Goal: Information Seeking & Learning: Learn about a topic

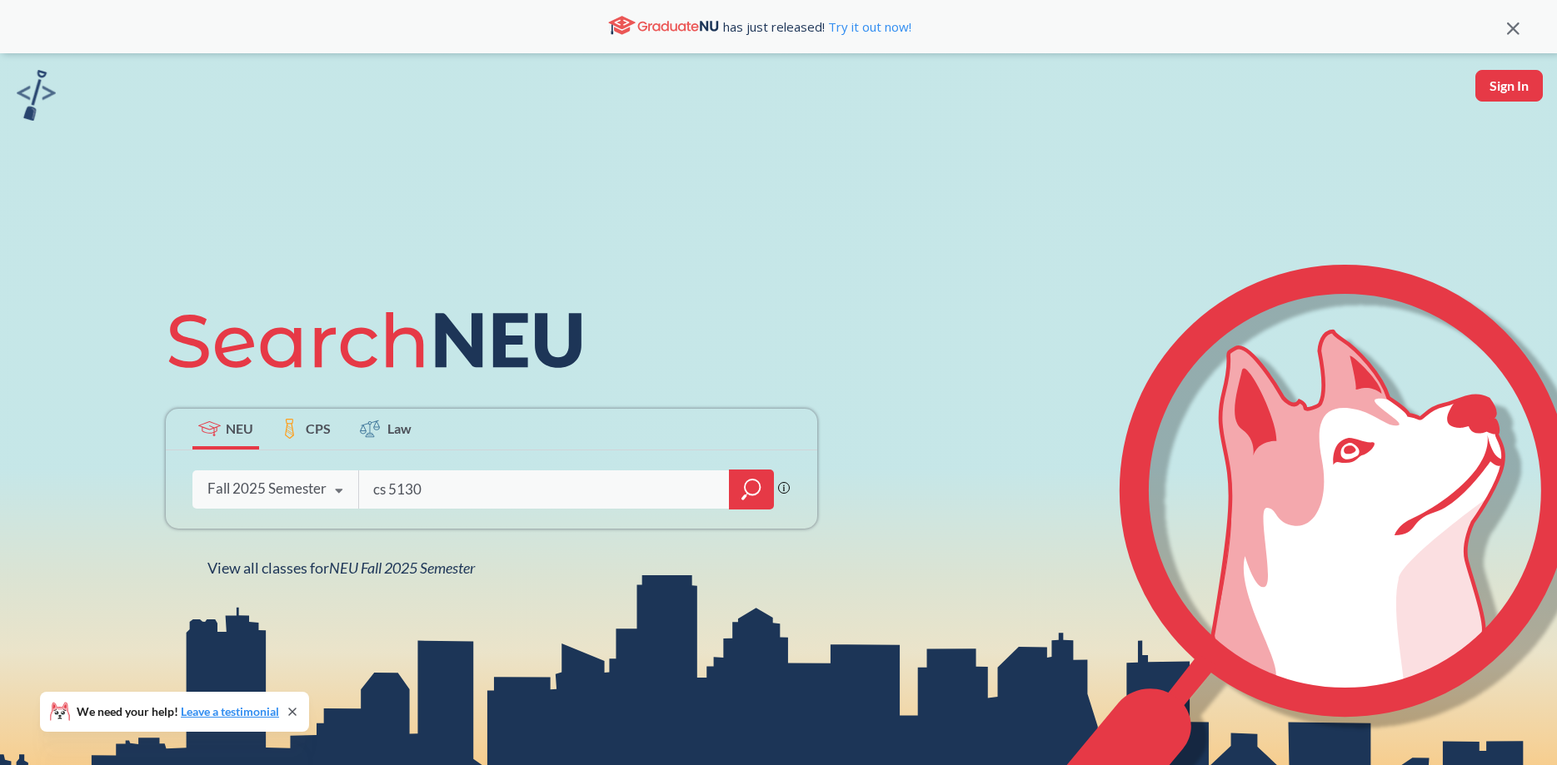
type input "cs 5130"
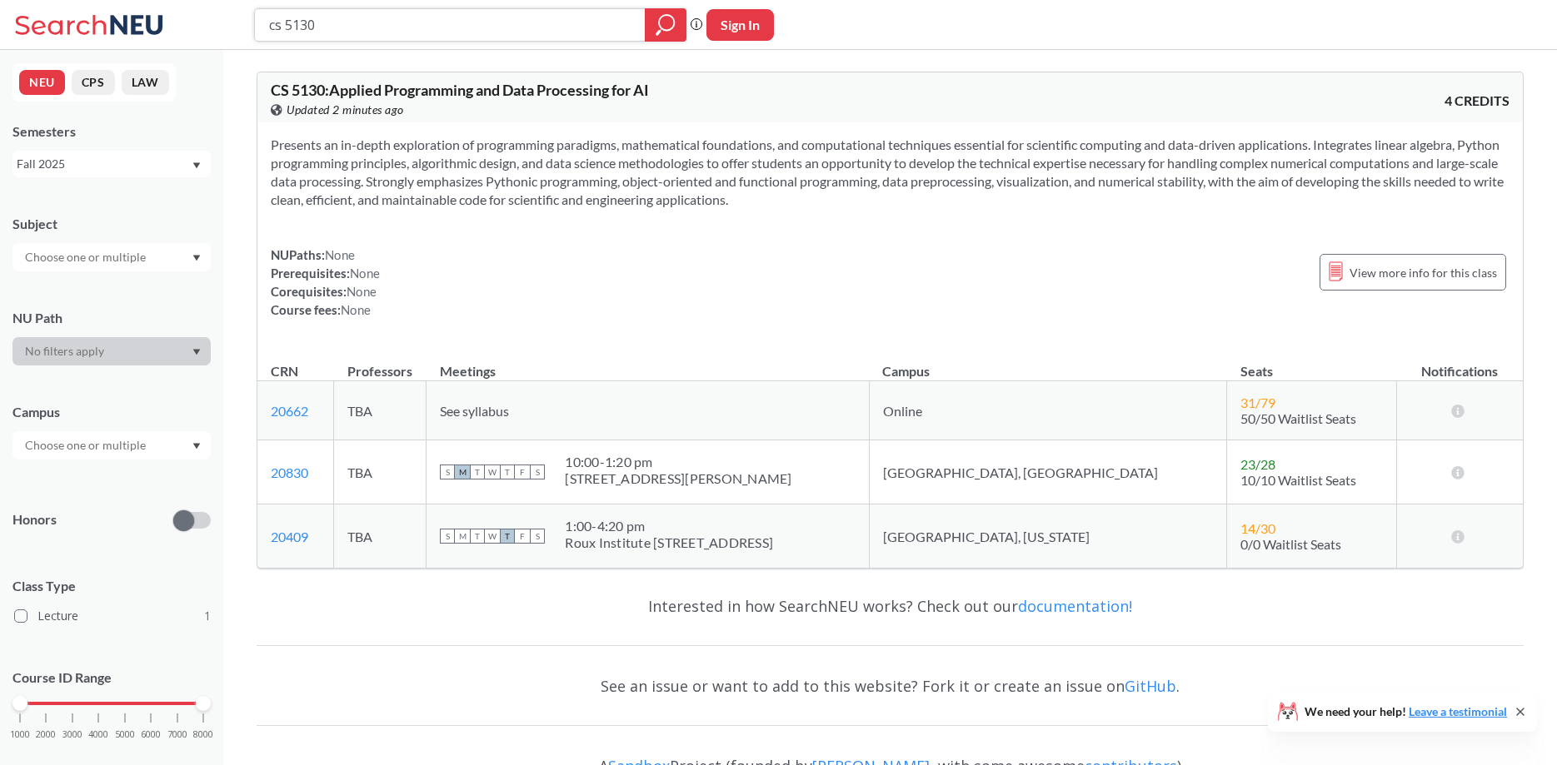
click at [572, 27] on input "cs 5130" at bounding box center [450, 25] width 366 height 28
type input "cs 5170"
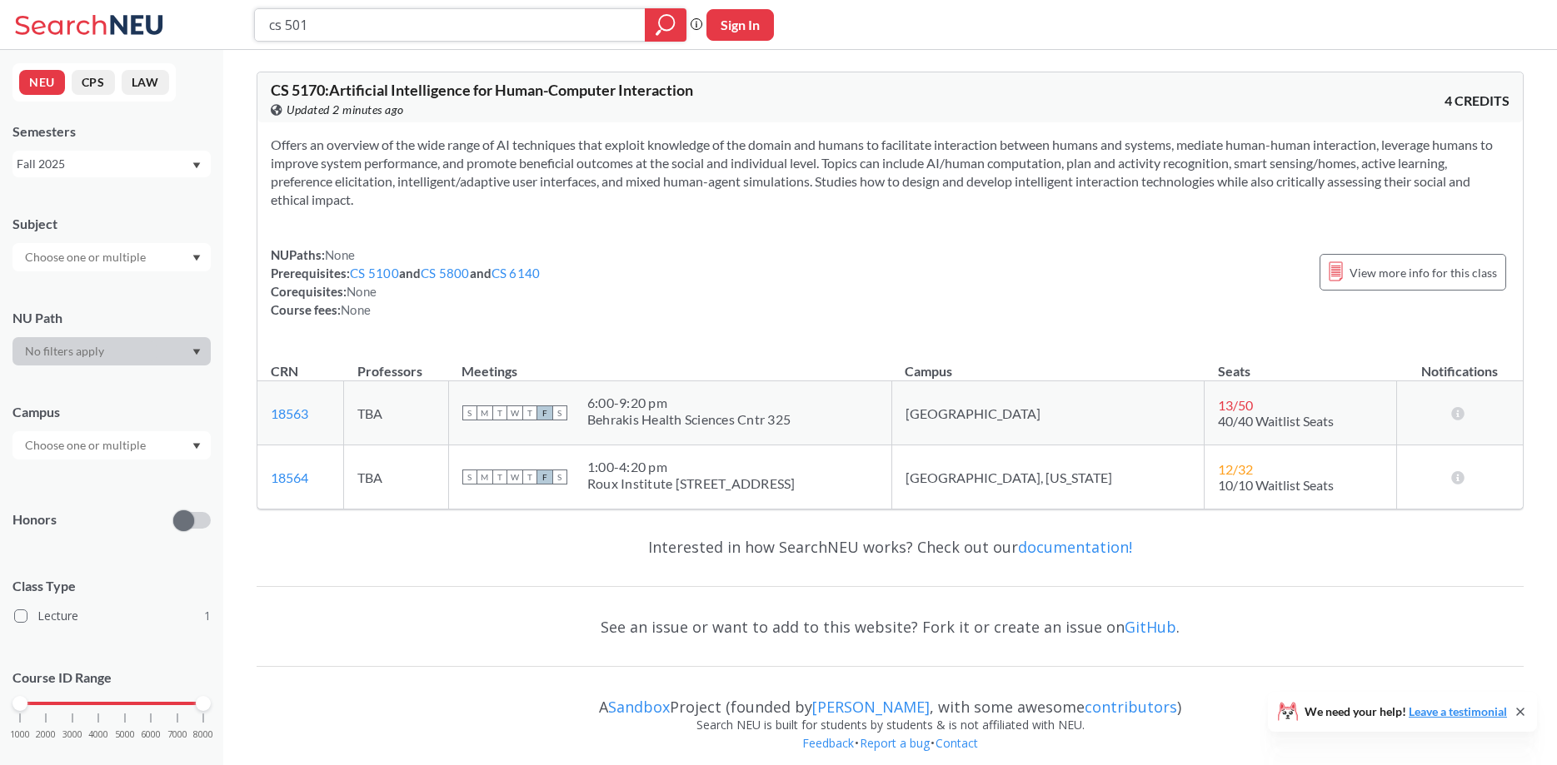
type input "cs 5010"
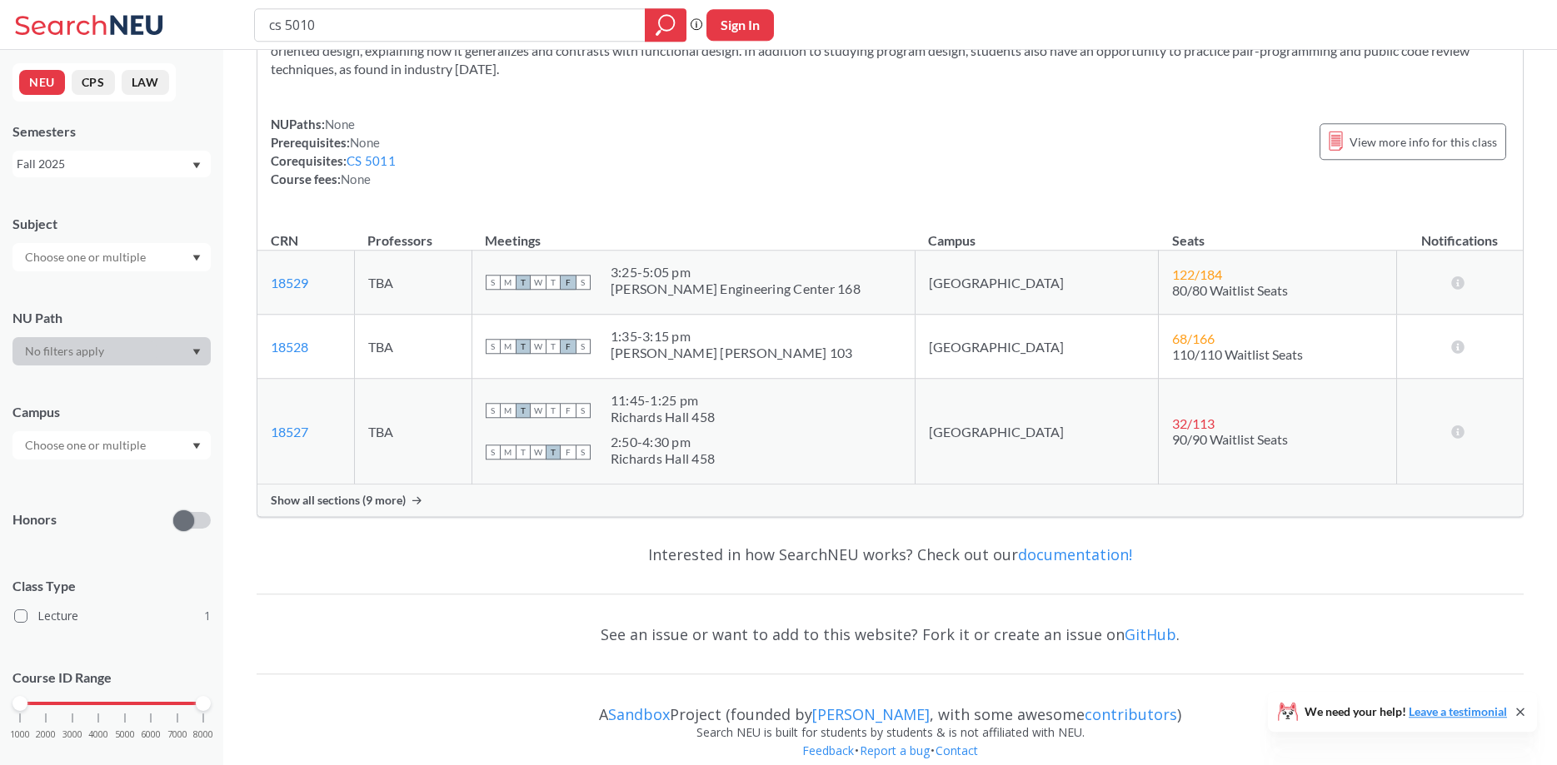
scroll to position [151, 0]
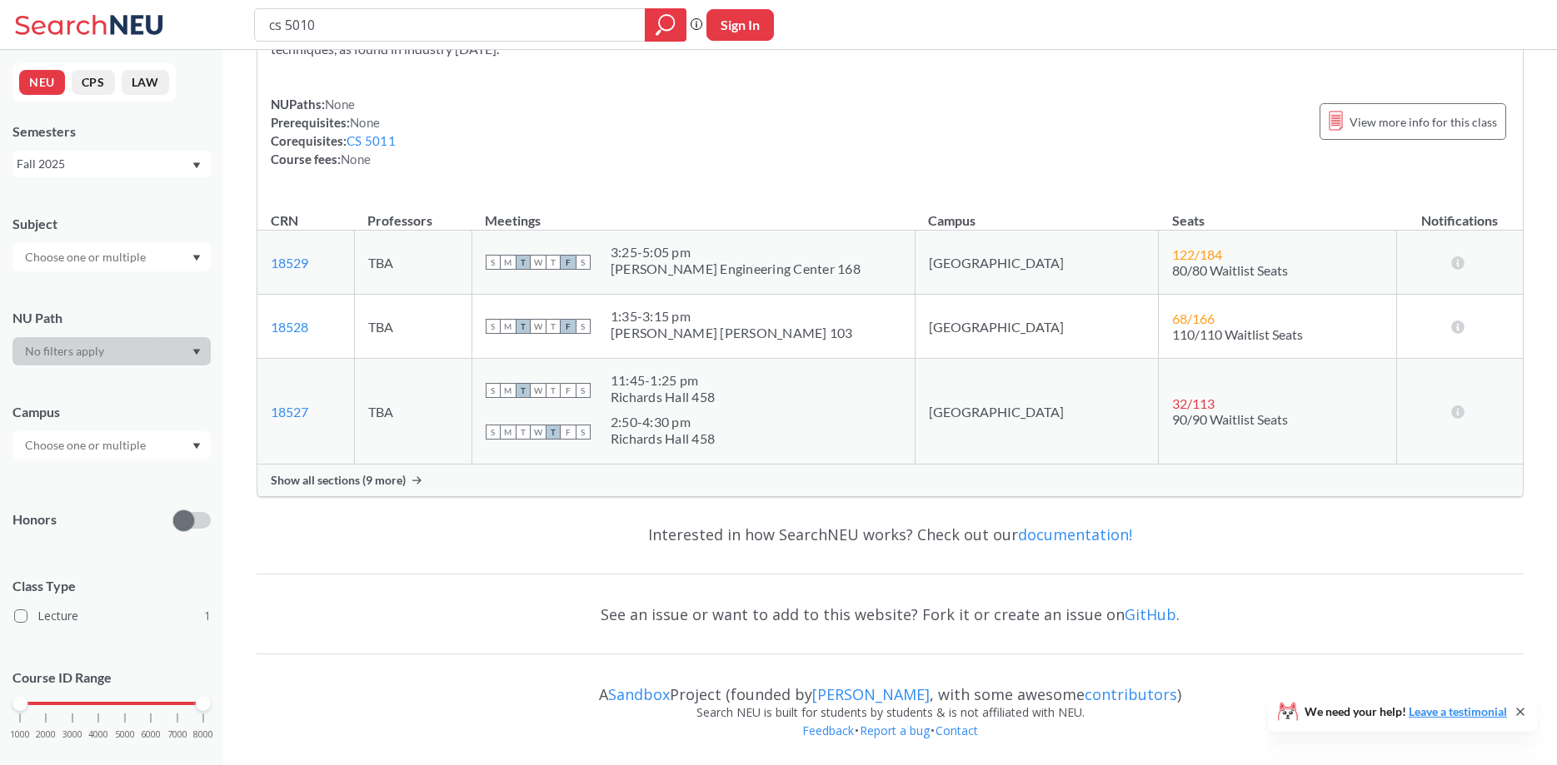
click at [391, 475] on span "Show all sections (9 more)" at bounding box center [338, 480] width 135 height 15
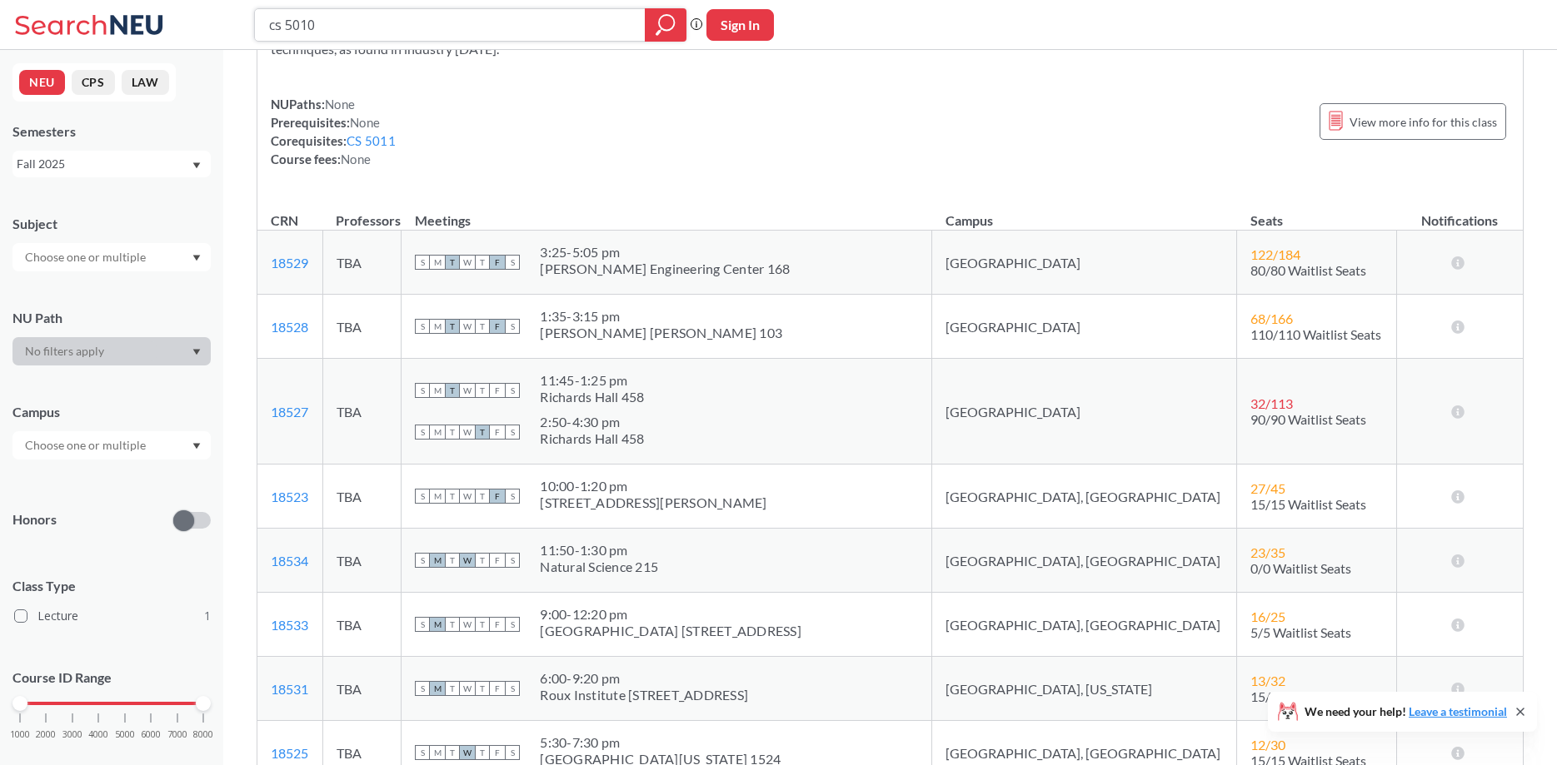
drag, startPoint x: 401, startPoint y: 32, endPoint x: 289, endPoint y: 27, distance: 111.7
click at [289, 27] on input "cs 5010" at bounding box center [450, 25] width 366 height 28
type input "cs 5640"
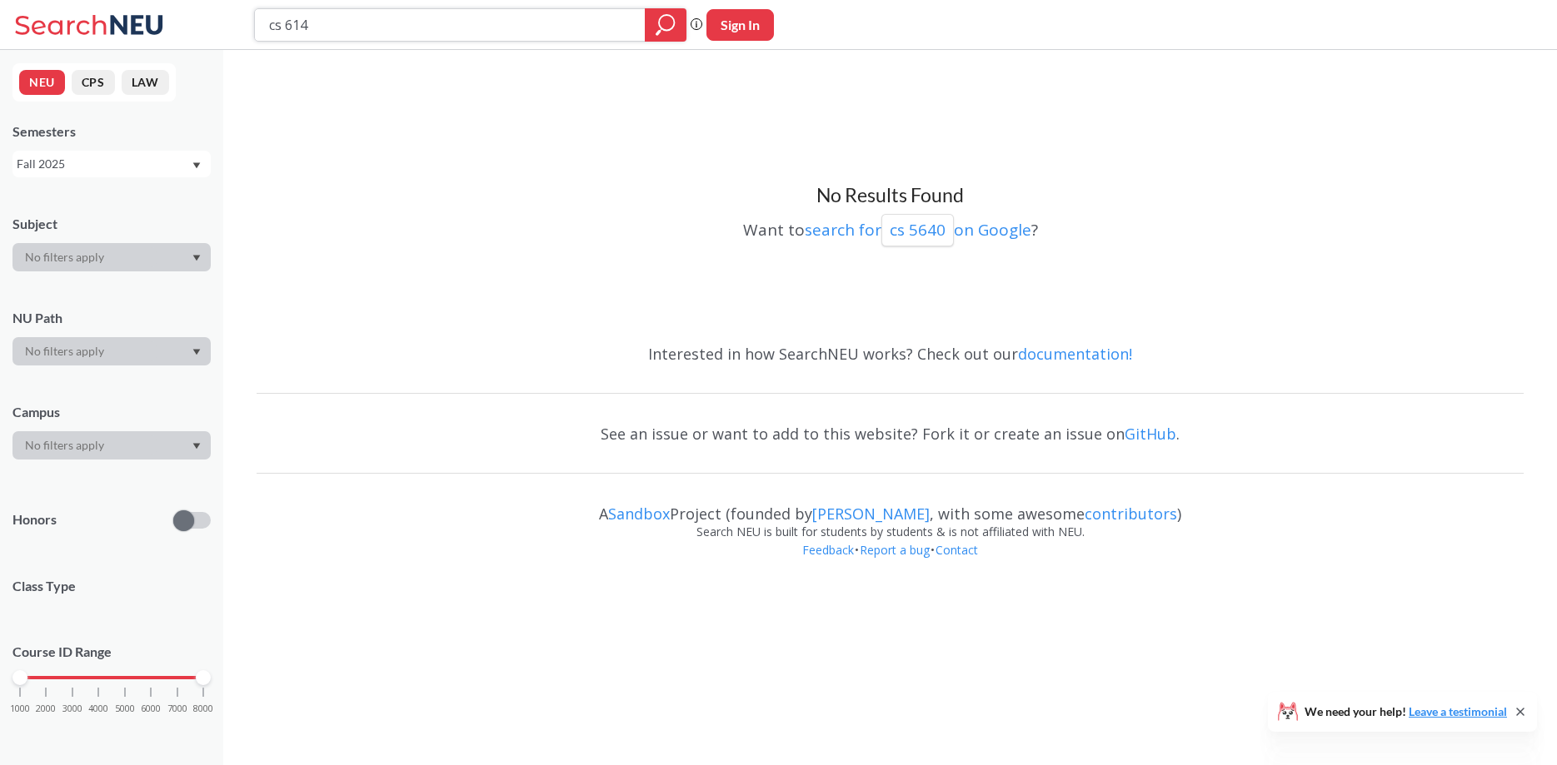
type input "cs 6140"
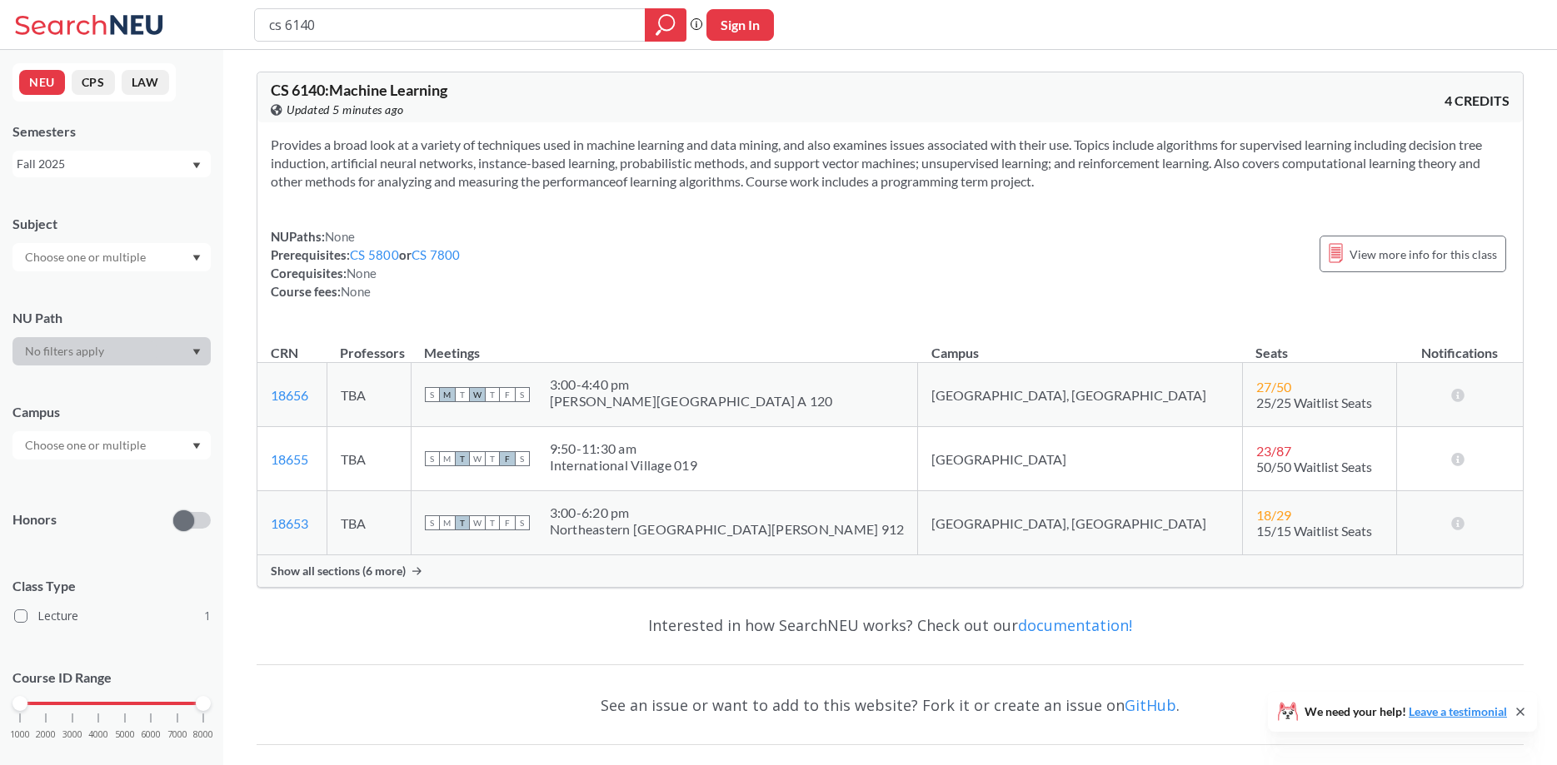
click at [431, 575] on div "Show all sections (6 more)" at bounding box center [889, 572] width 1265 height 32
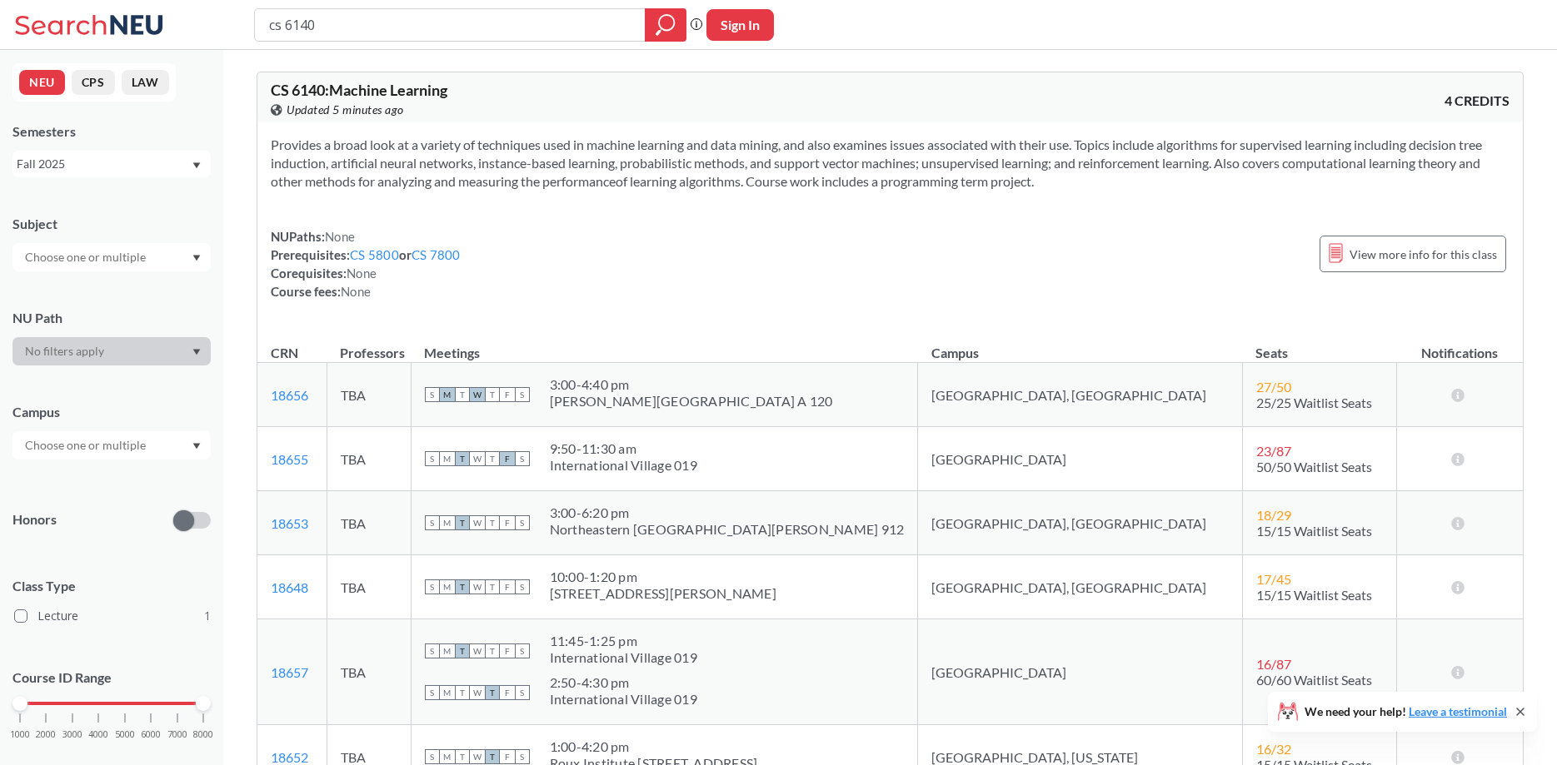
click at [172, 154] on div "Fall 2025" at bounding box center [111, 164] width 198 height 27
click at [105, 222] on div "Spring 2025" at bounding box center [116, 214] width 188 height 18
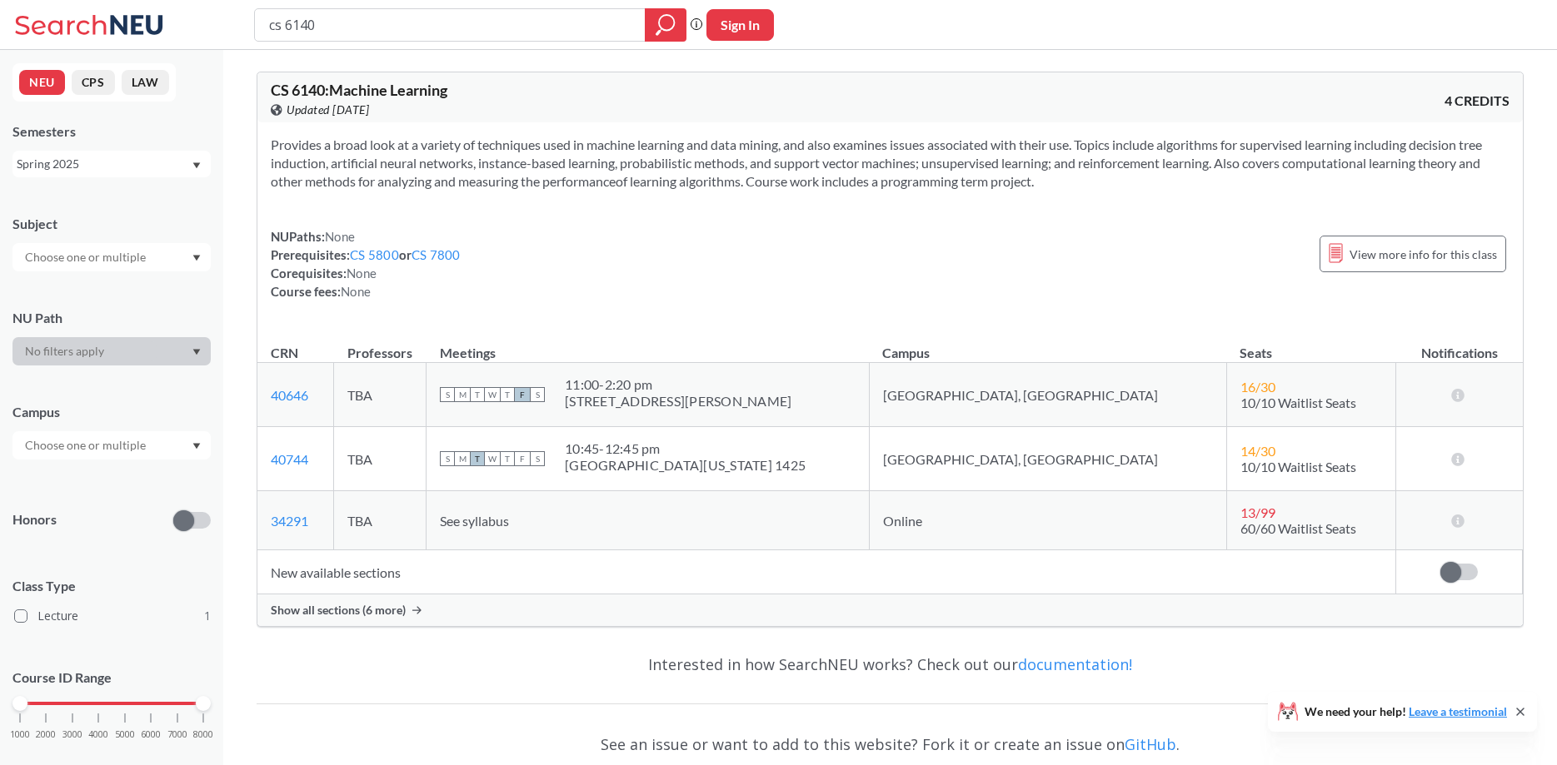
click at [431, 612] on div "Show all sections (6 more)" at bounding box center [889, 611] width 1265 height 32
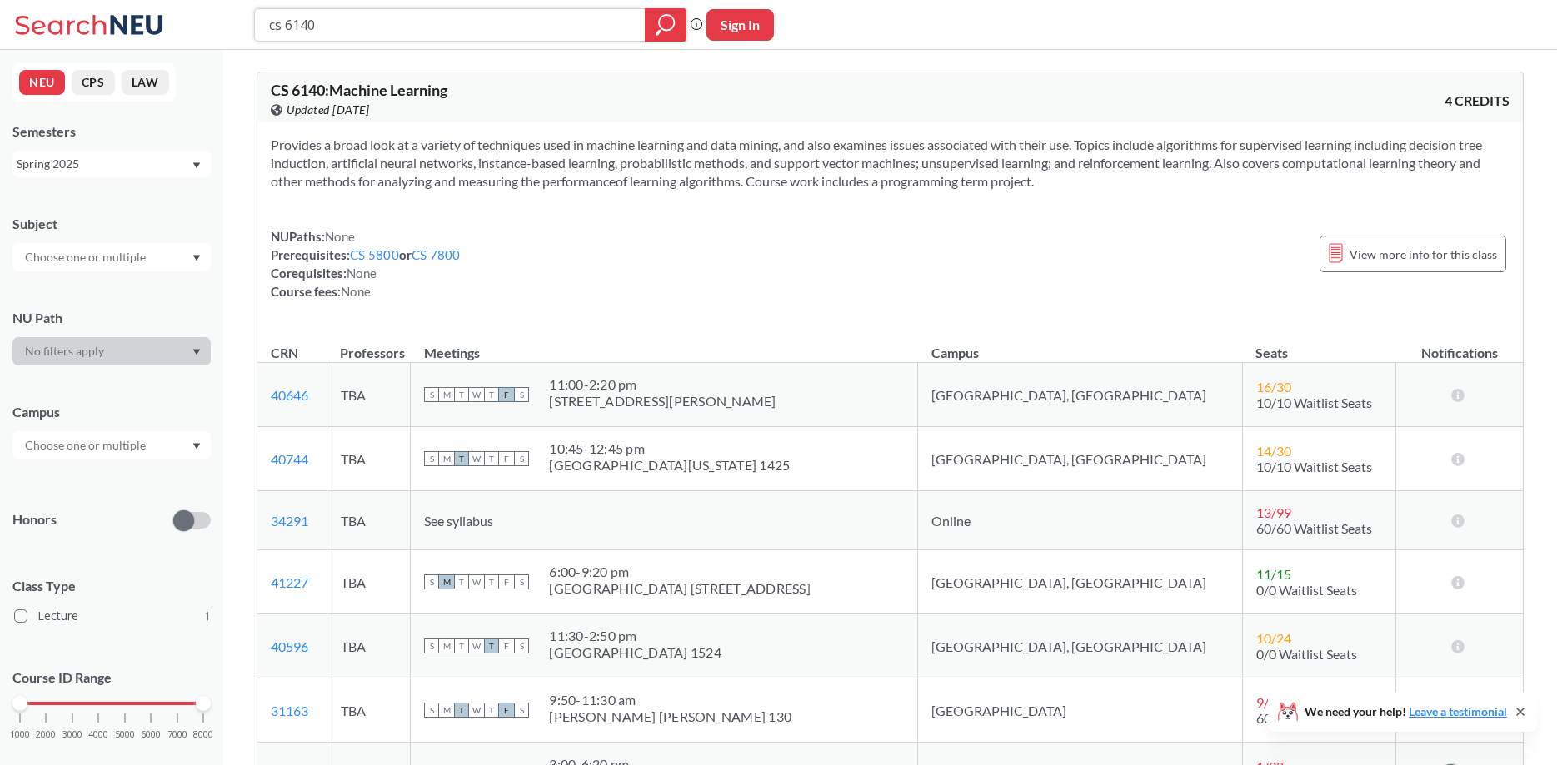
click at [538, 32] on input "cs 6140" at bounding box center [450, 25] width 366 height 28
type input "cs 5100"
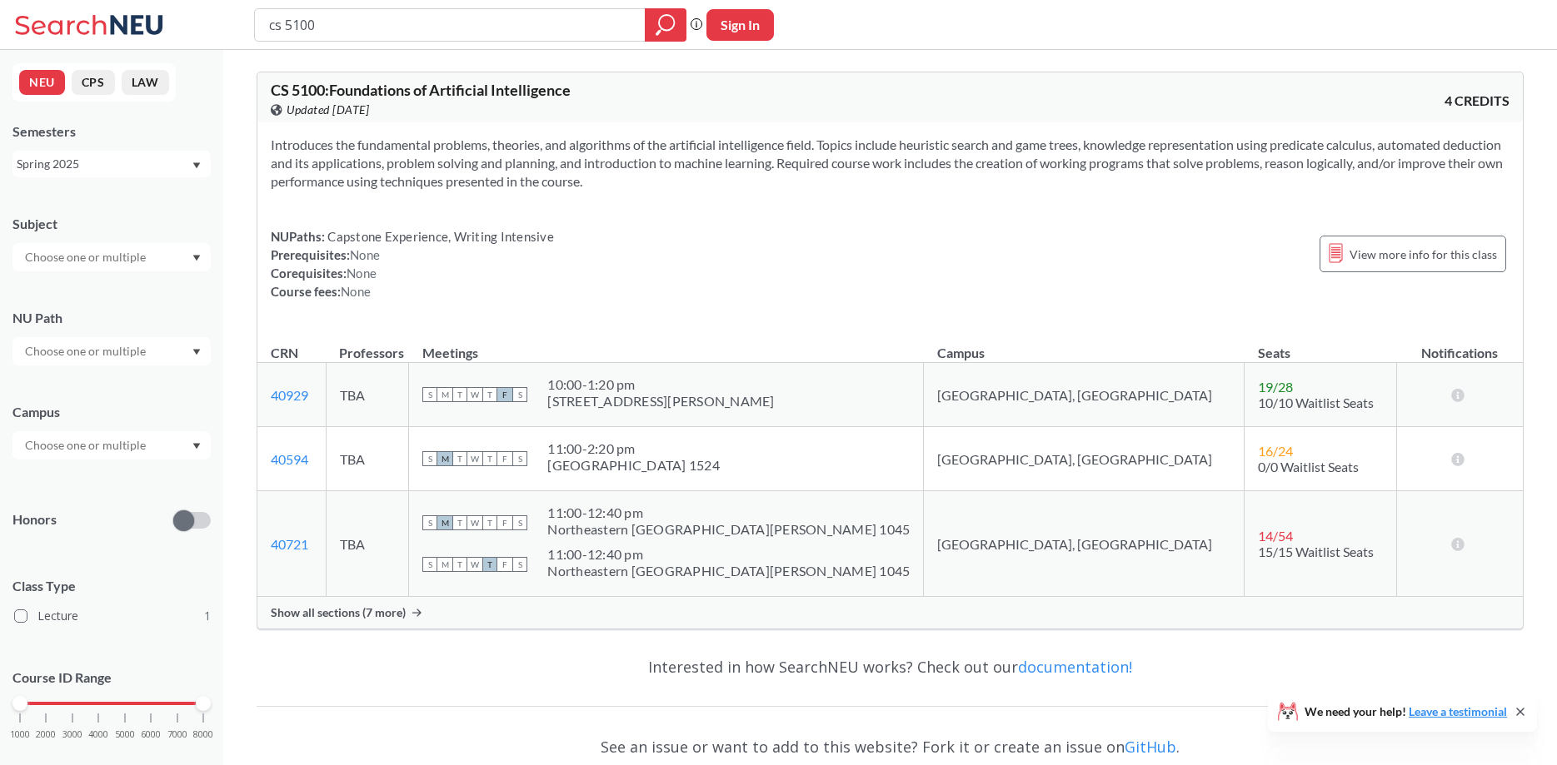
click at [401, 609] on span "Show all sections (7 more)" at bounding box center [338, 613] width 135 height 15
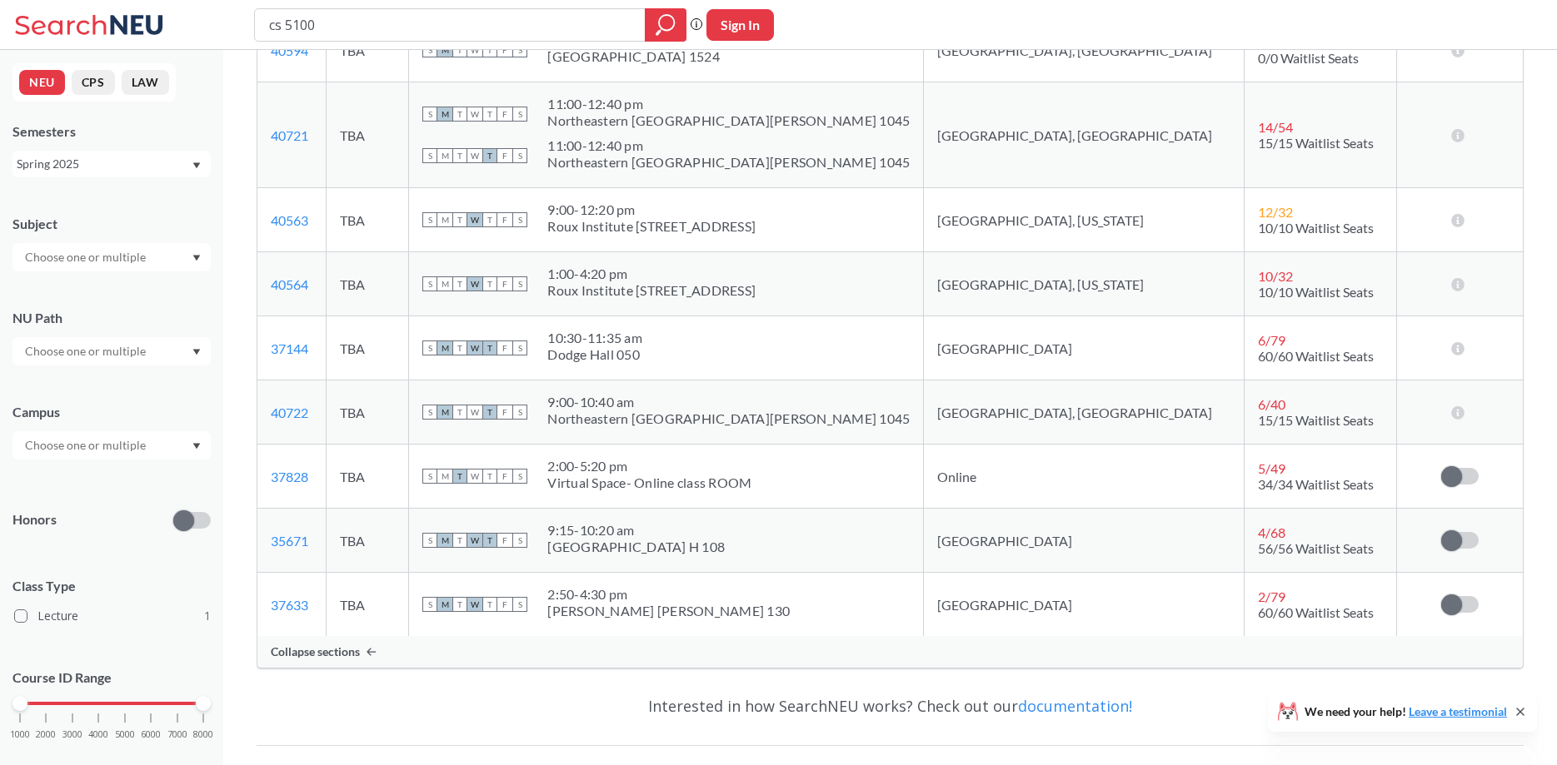
scroll to position [425, 0]
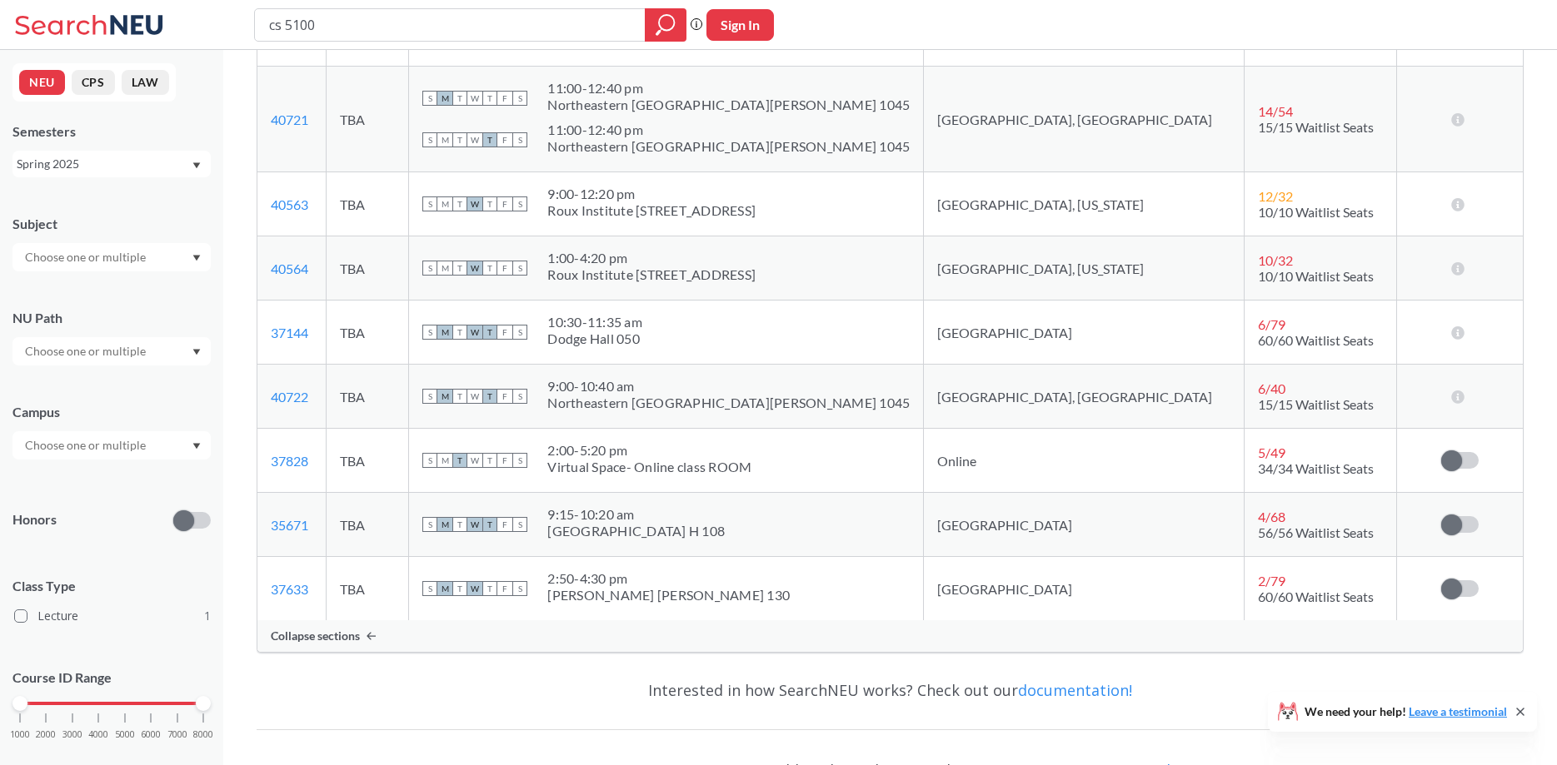
click at [193, 173] on div "Spring 2025" at bounding box center [111, 164] width 198 height 27
click at [114, 223] on div "Spring 2025" at bounding box center [111, 214] width 198 height 46
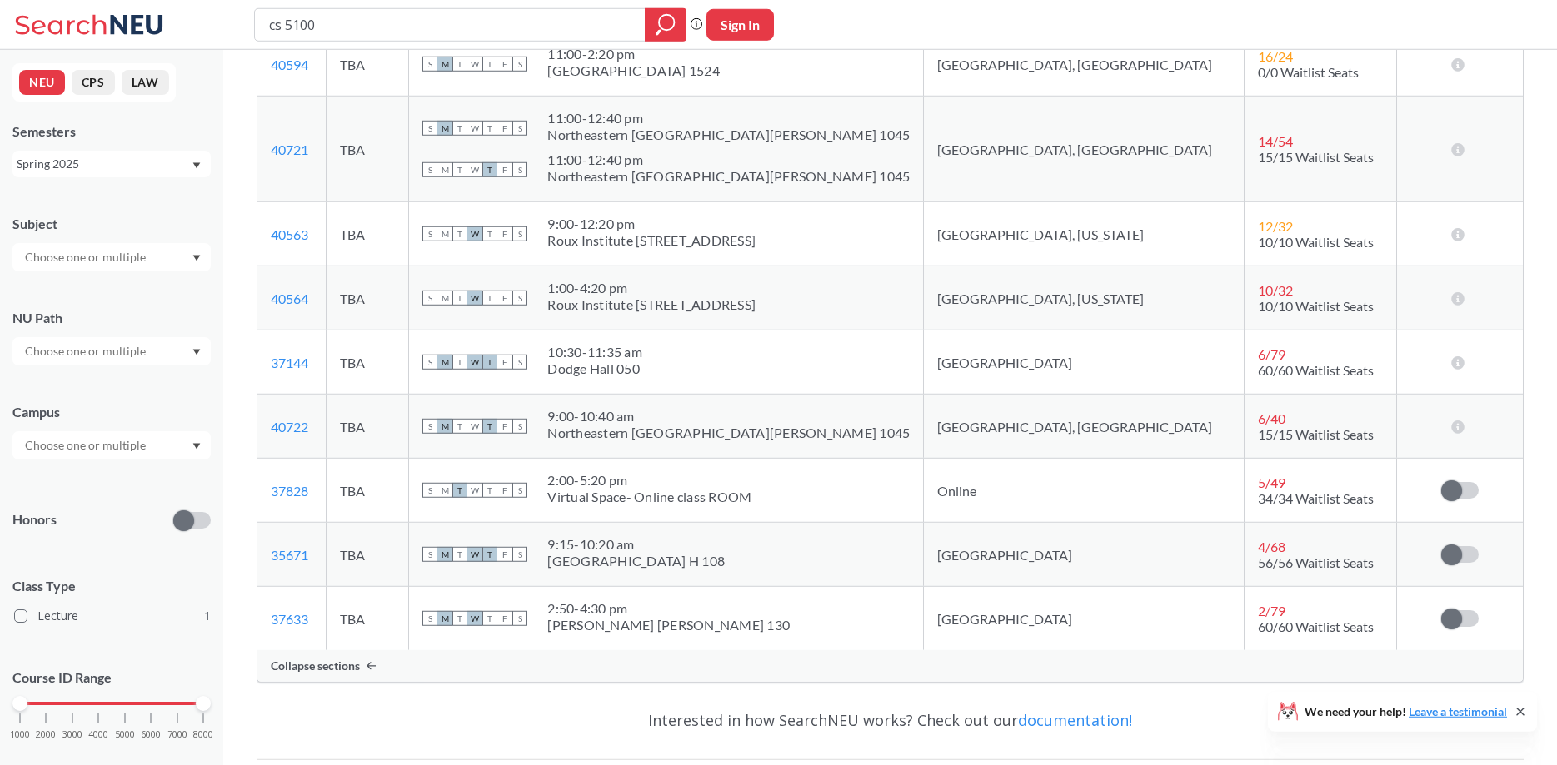
scroll to position [425, 0]
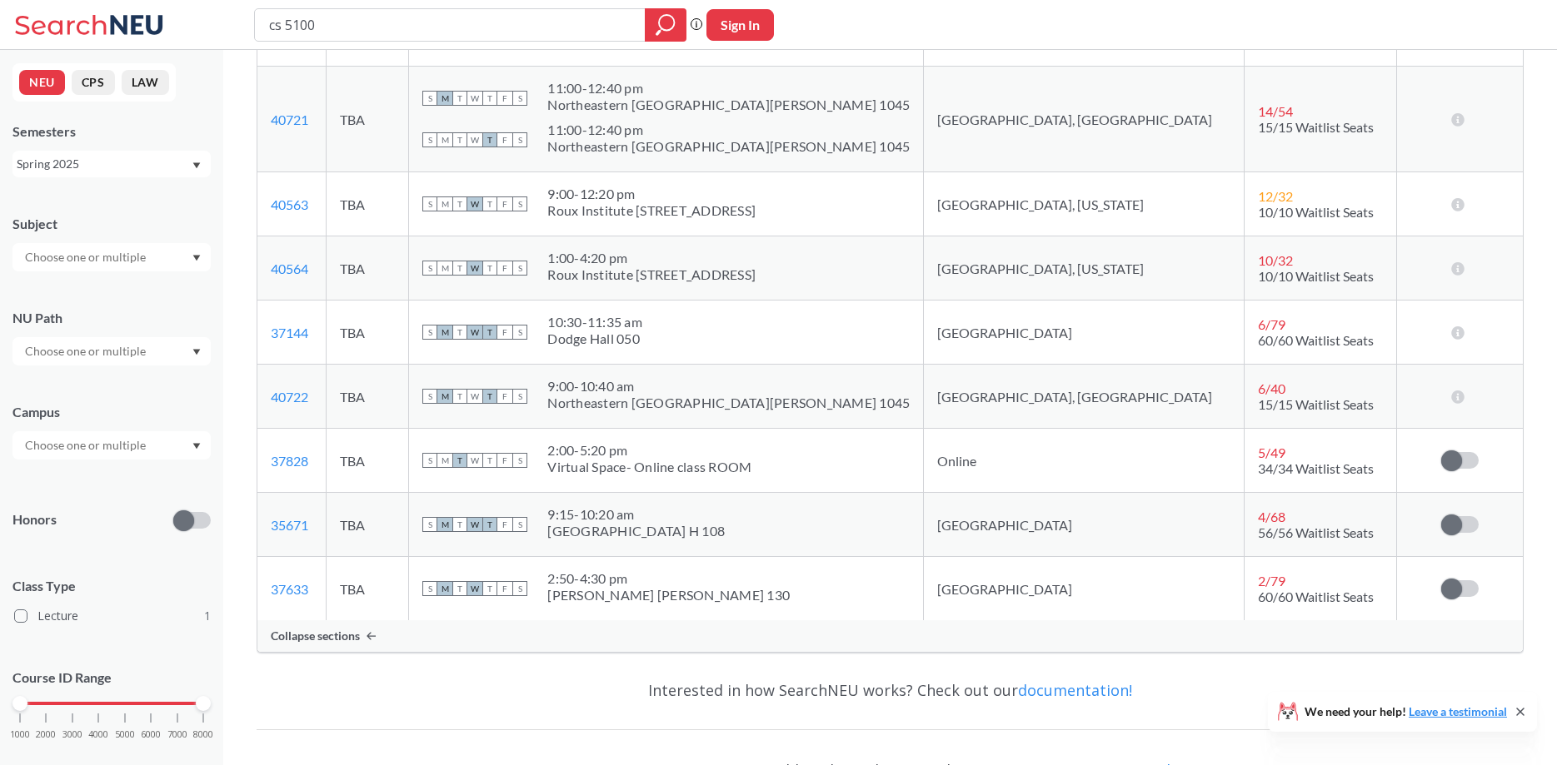
click at [183, 164] on div "Spring 2025" at bounding box center [104, 164] width 174 height 18
click at [116, 252] on div "Fall 2024" at bounding box center [116, 260] width 188 height 18
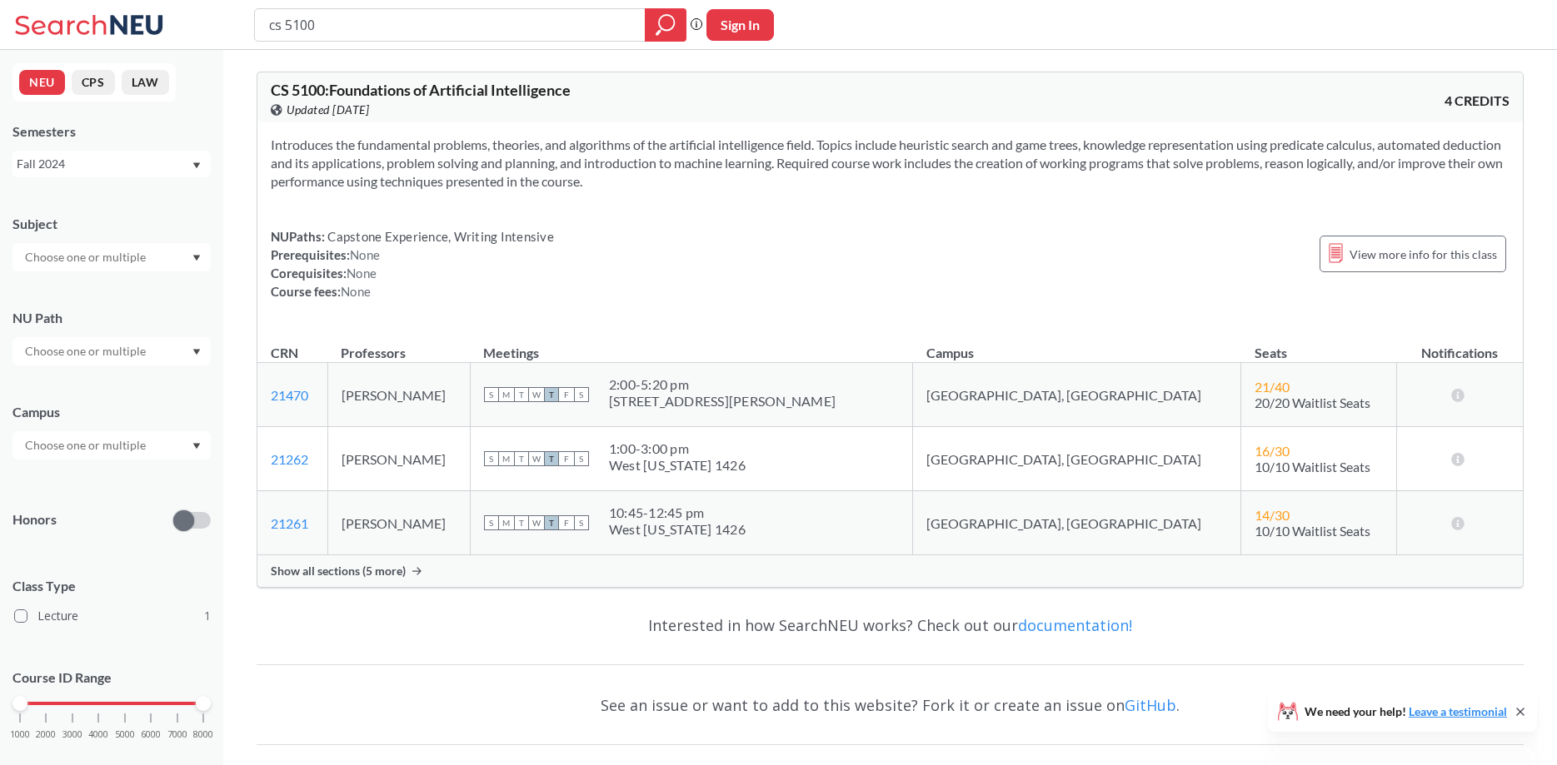
click at [346, 571] on span "Show all sections (5 more)" at bounding box center [338, 571] width 135 height 15
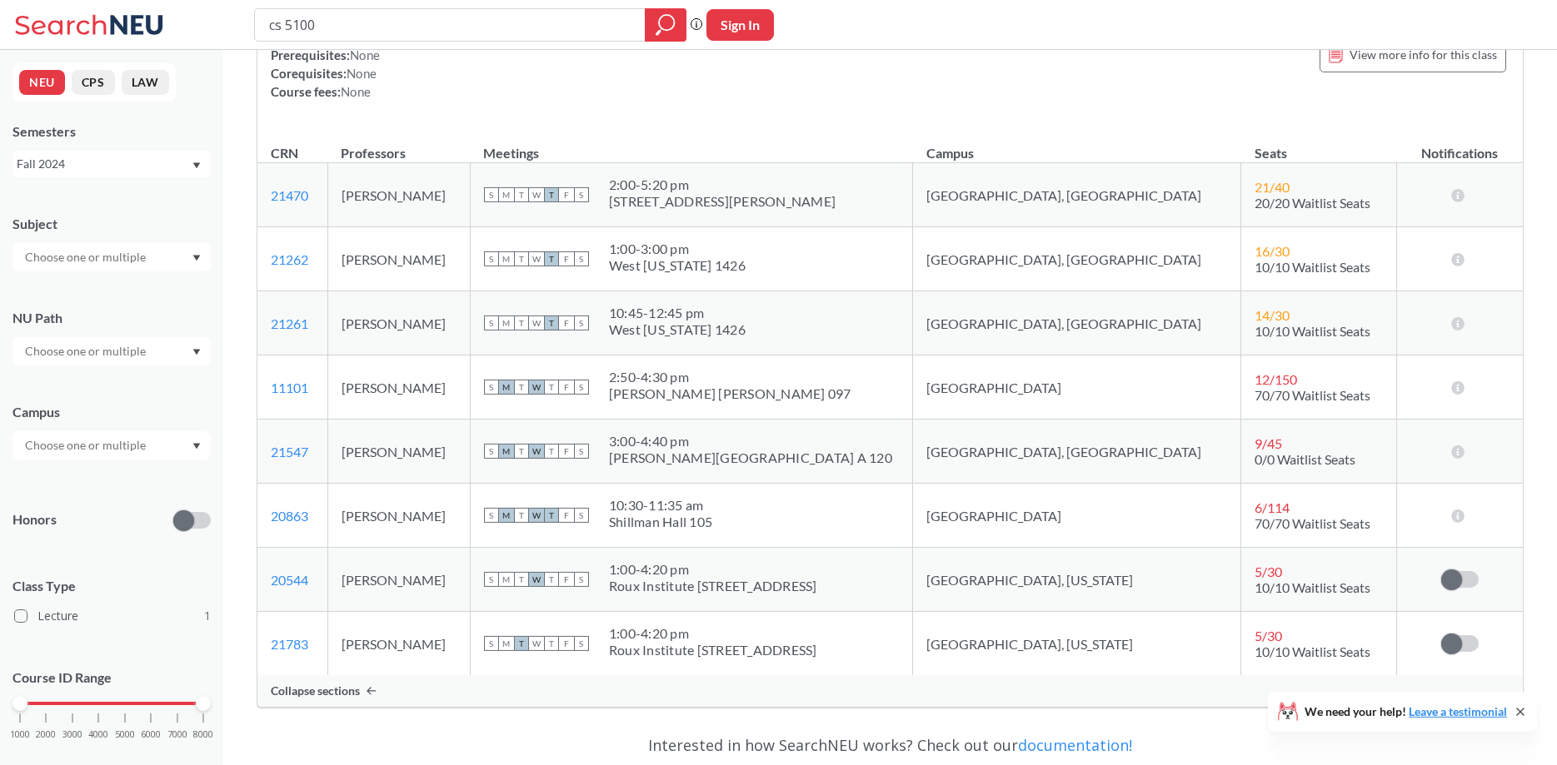
scroll to position [170, 0]
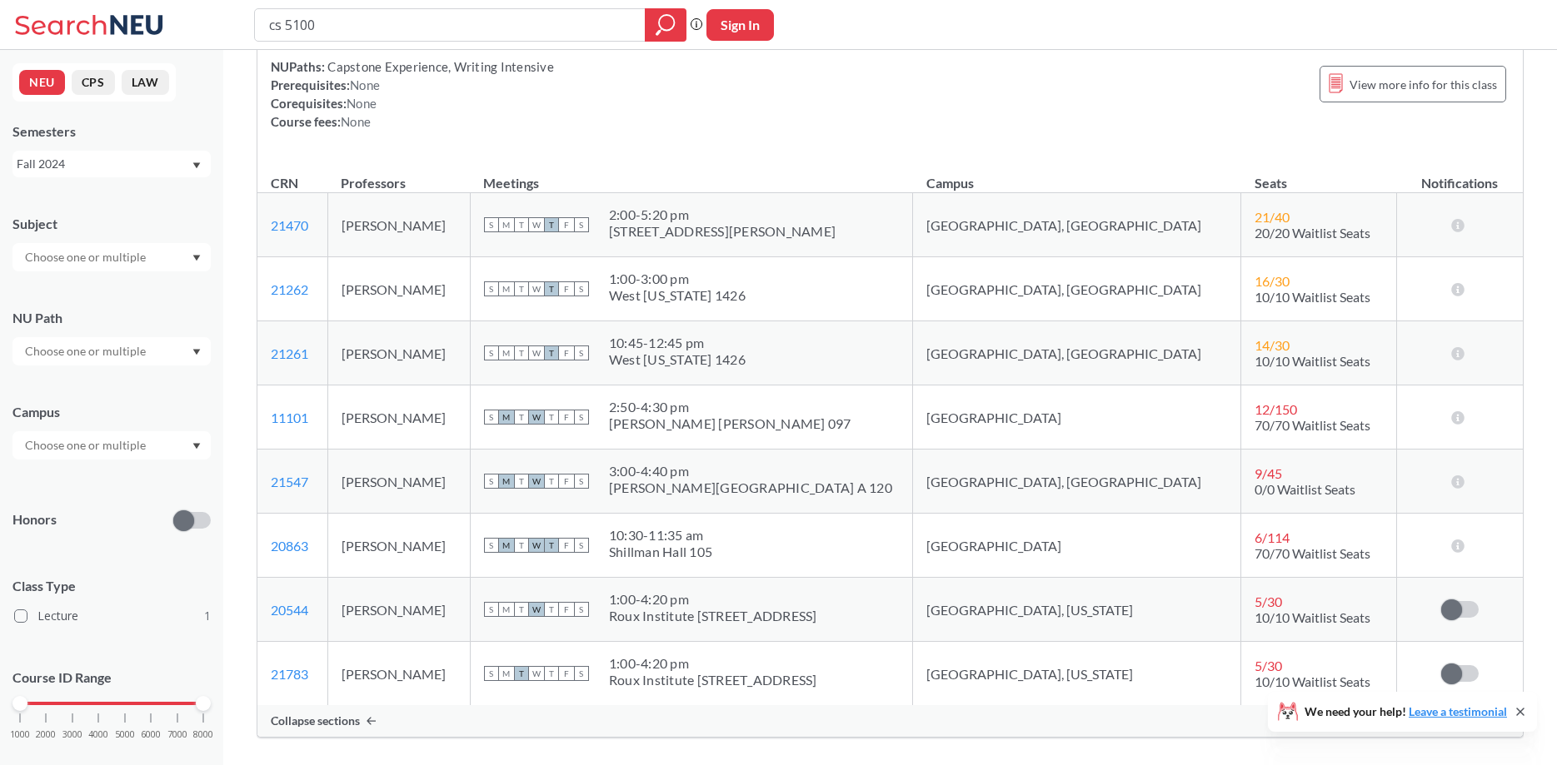
click at [189, 167] on div "Fall 2024" at bounding box center [104, 164] width 174 height 18
click at [111, 196] on div "Fall 2025" at bounding box center [116, 201] width 188 height 18
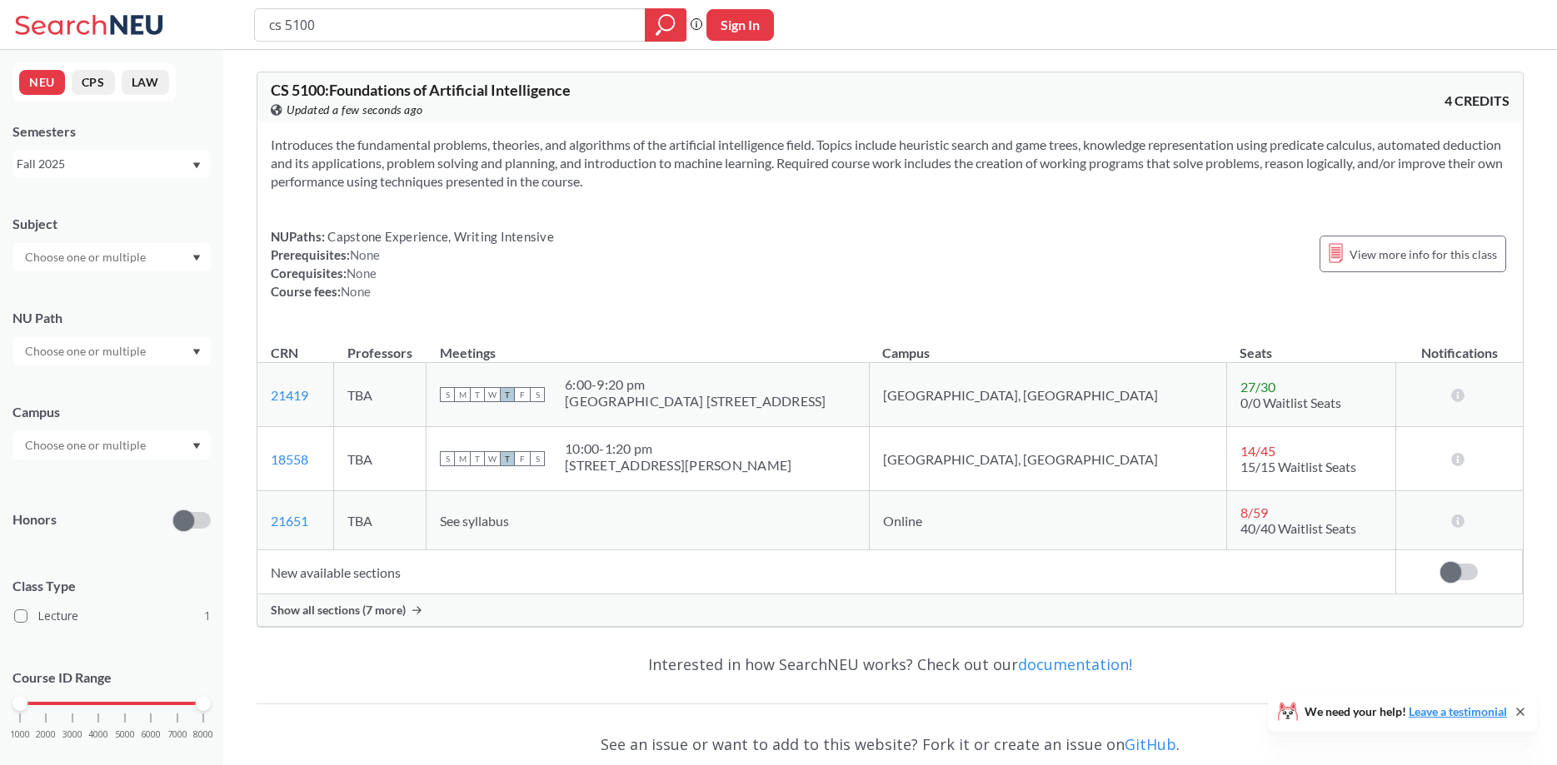
click at [472, 616] on div "Show all sections (7 more)" at bounding box center [889, 611] width 1265 height 32
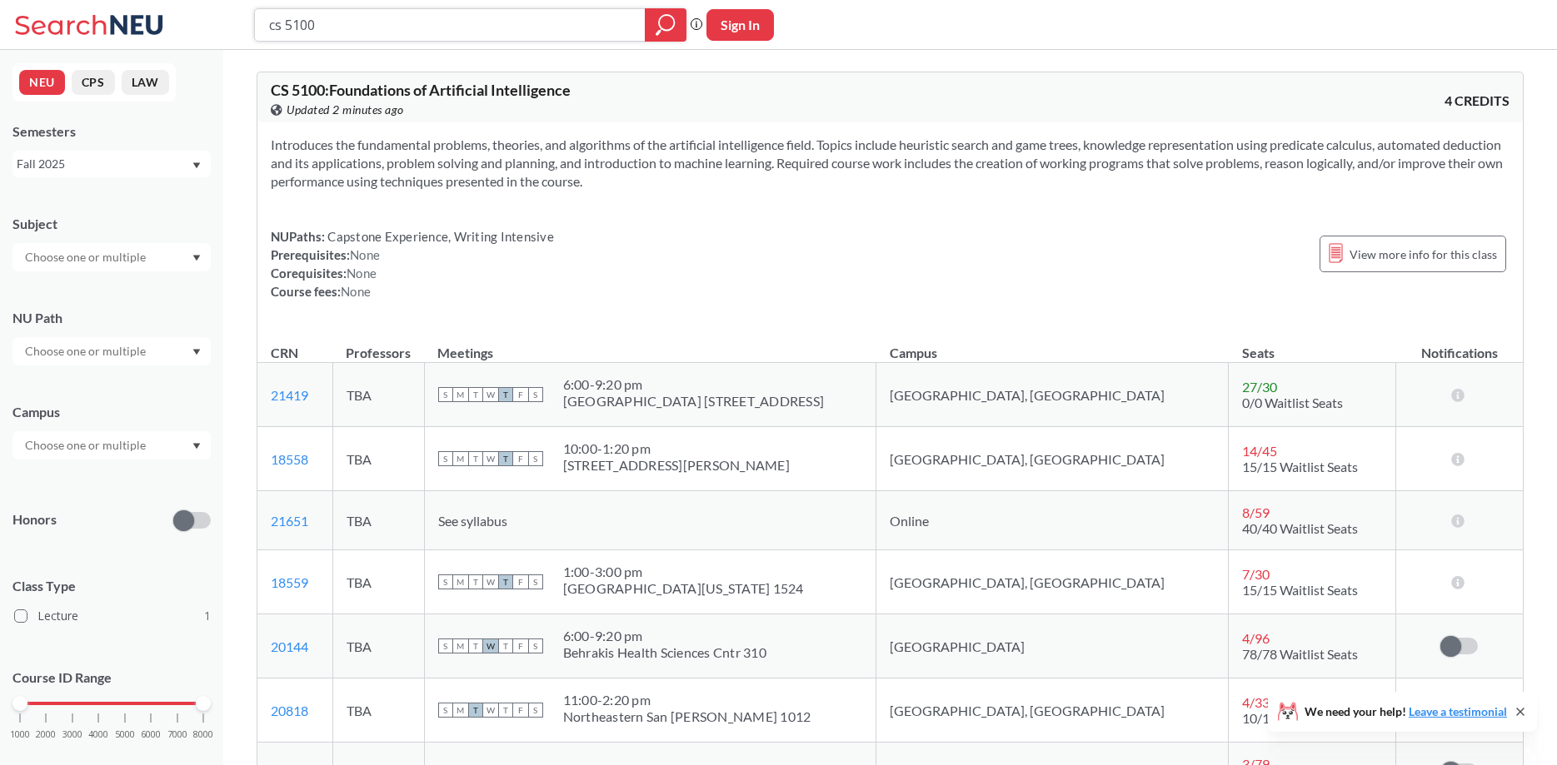
click at [523, 32] on input "cs 5100" at bounding box center [450, 25] width 366 height 28
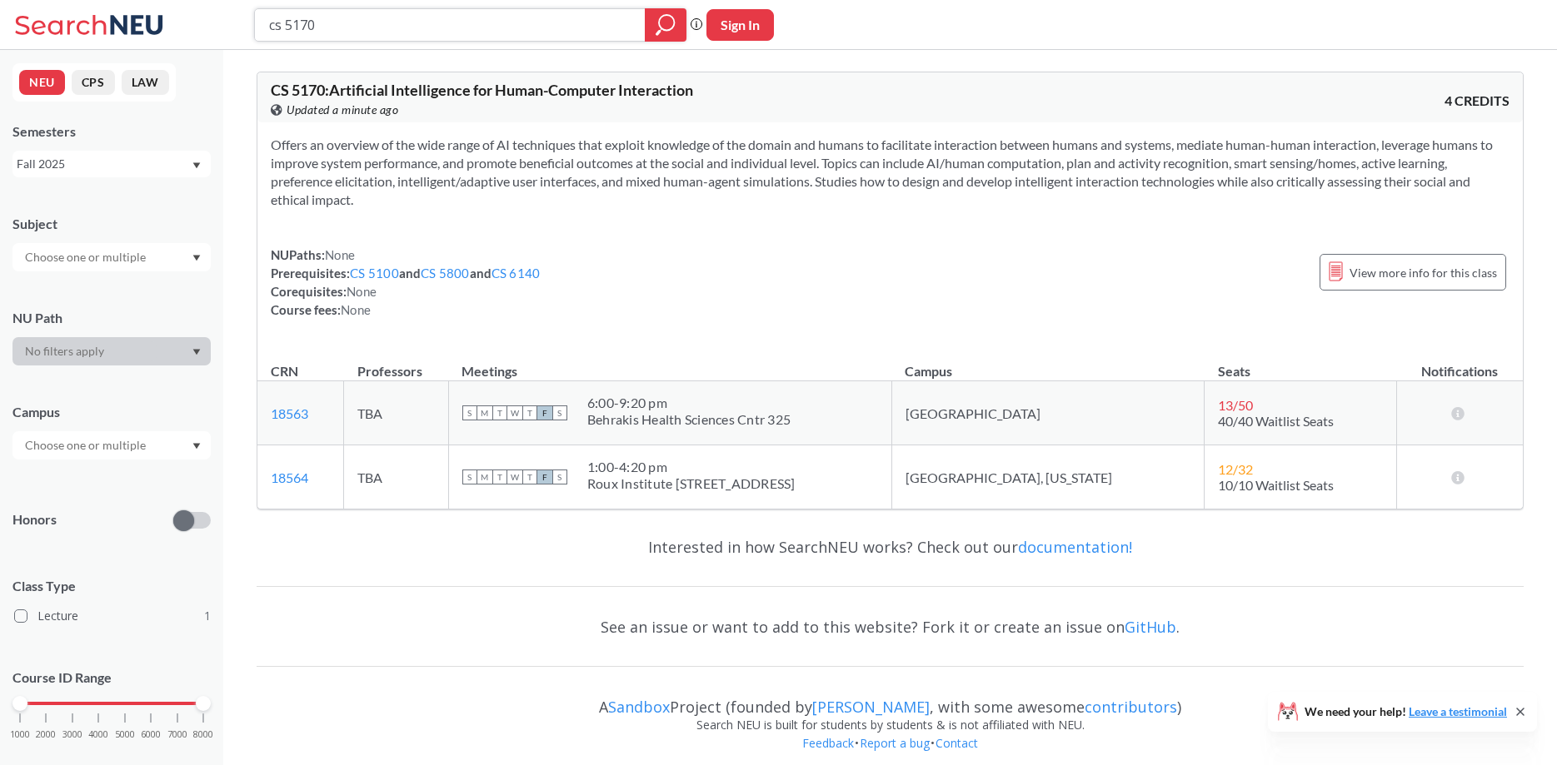
drag, startPoint x: 351, startPoint y: 22, endPoint x: 188, endPoint y: 13, distance: 162.6
click at [267, 13] on input "cs 5170" at bounding box center [450, 25] width 366 height 28
type input "web development"
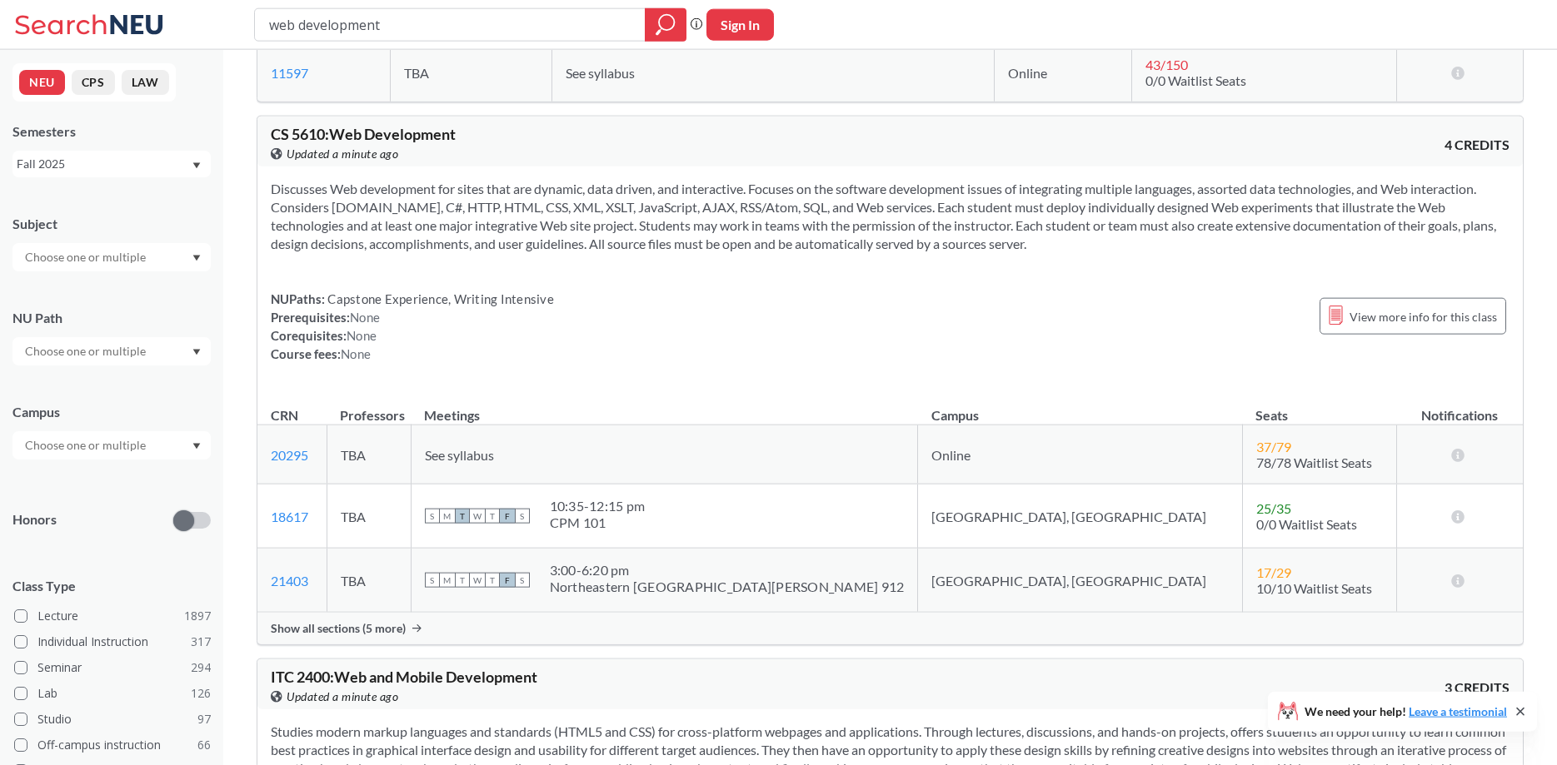
scroll to position [340, 0]
click at [415, 632] on div "Show all sections (5 more)" at bounding box center [889, 627] width 1265 height 32
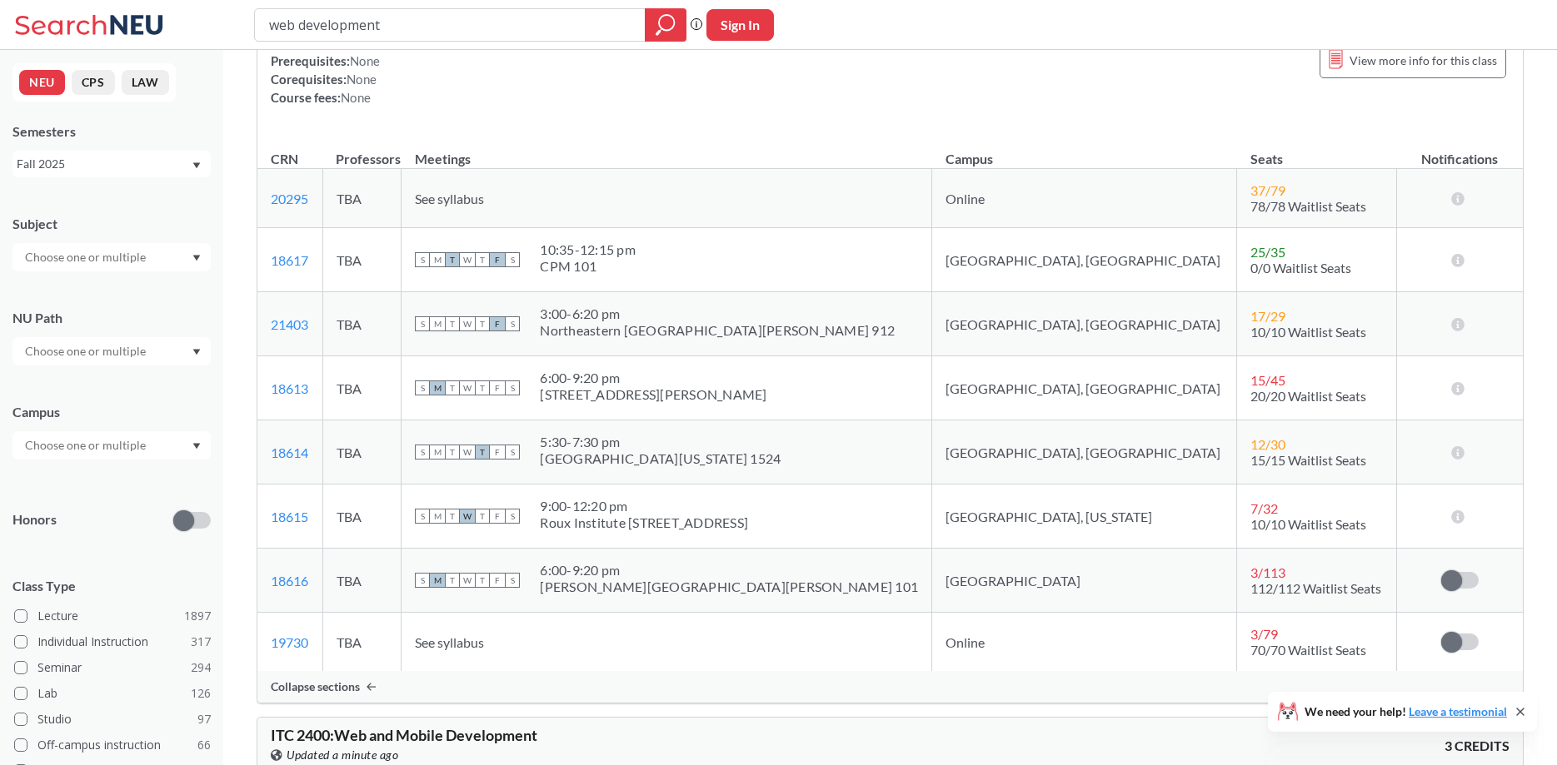
scroll to position [680, 0]
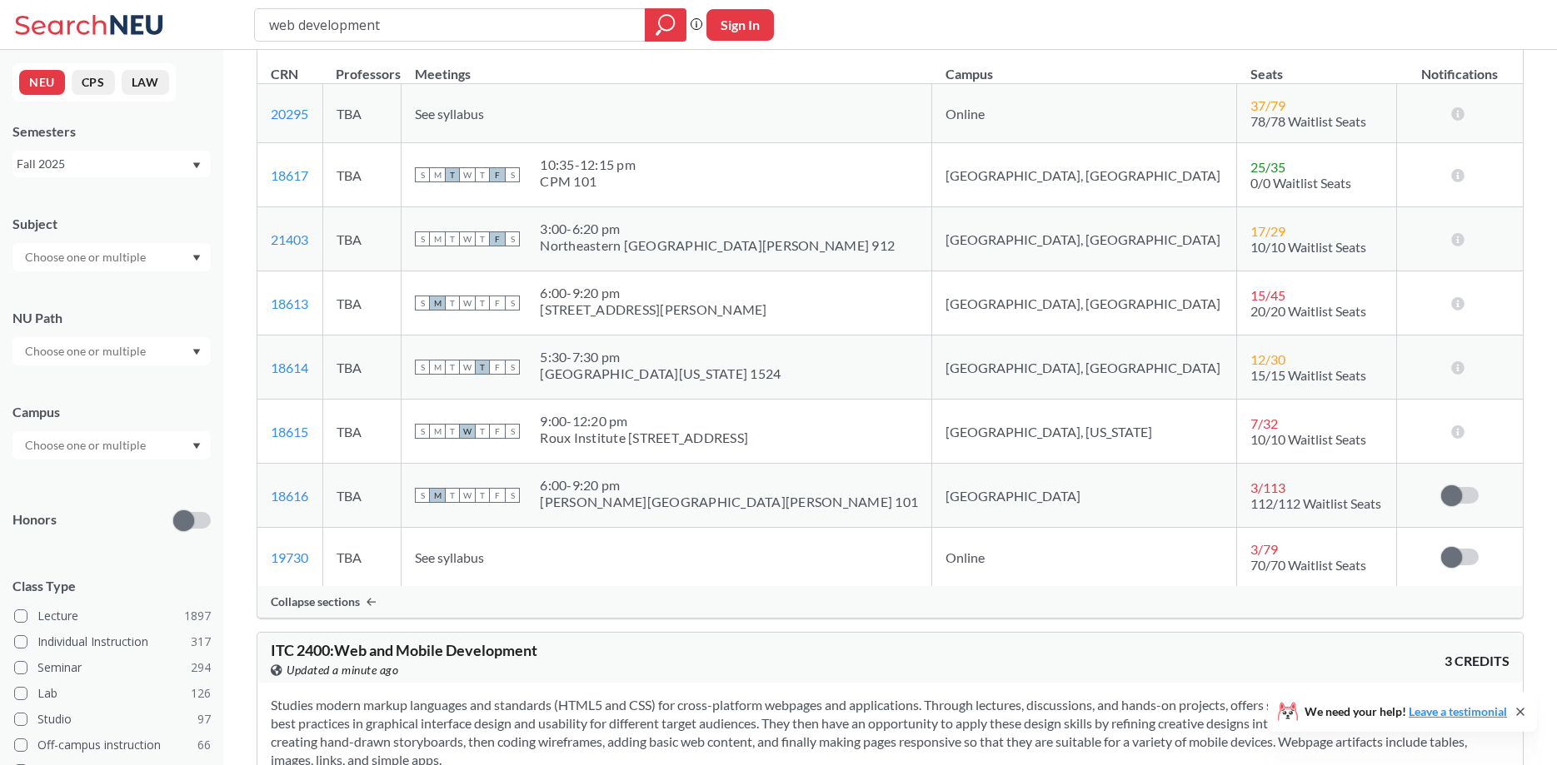
click at [186, 168] on div "Fall 2025" at bounding box center [104, 164] width 174 height 18
click at [111, 221] on div "Spring 2025" at bounding box center [116, 214] width 188 height 18
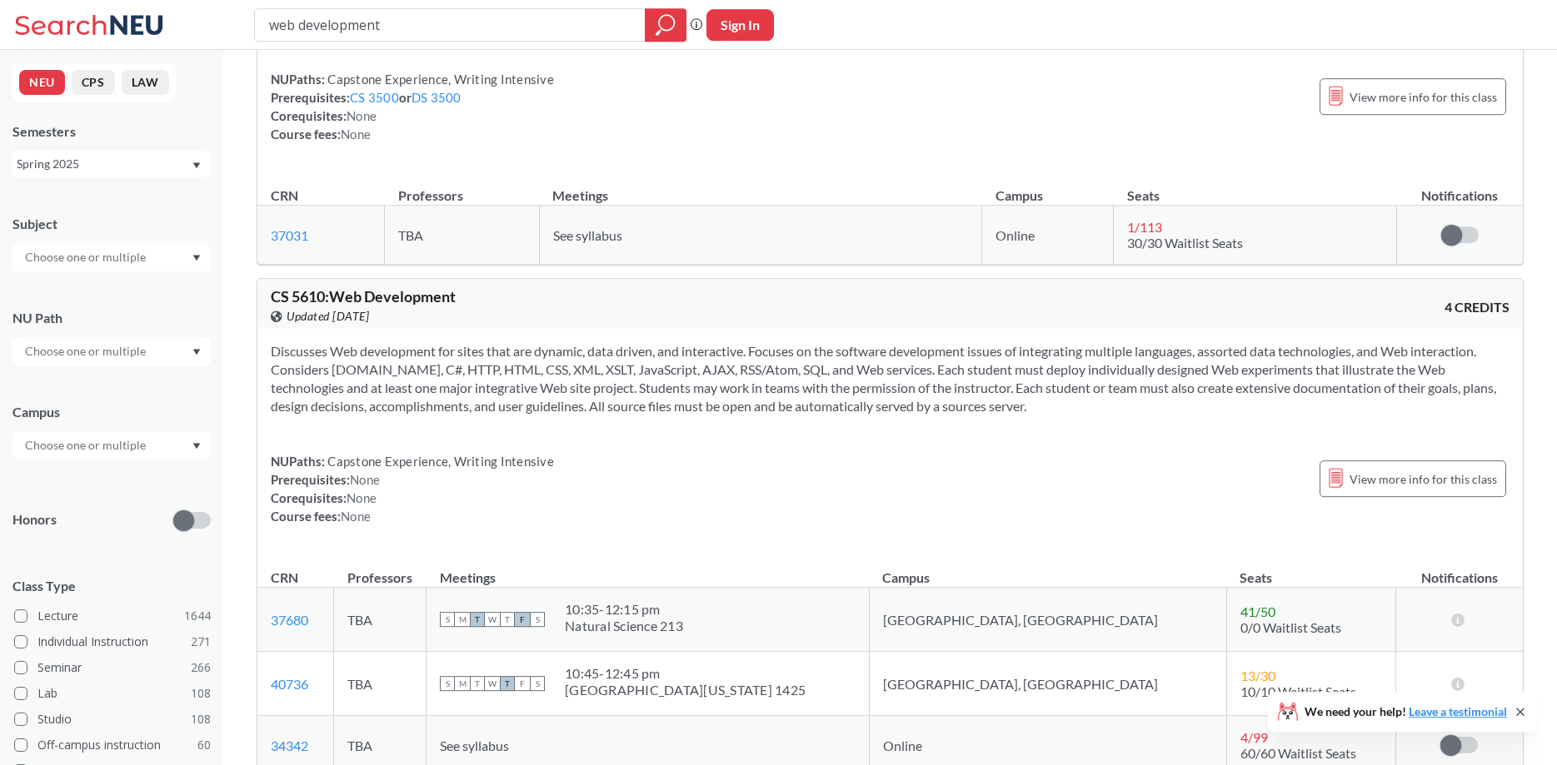
scroll to position [510, 0]
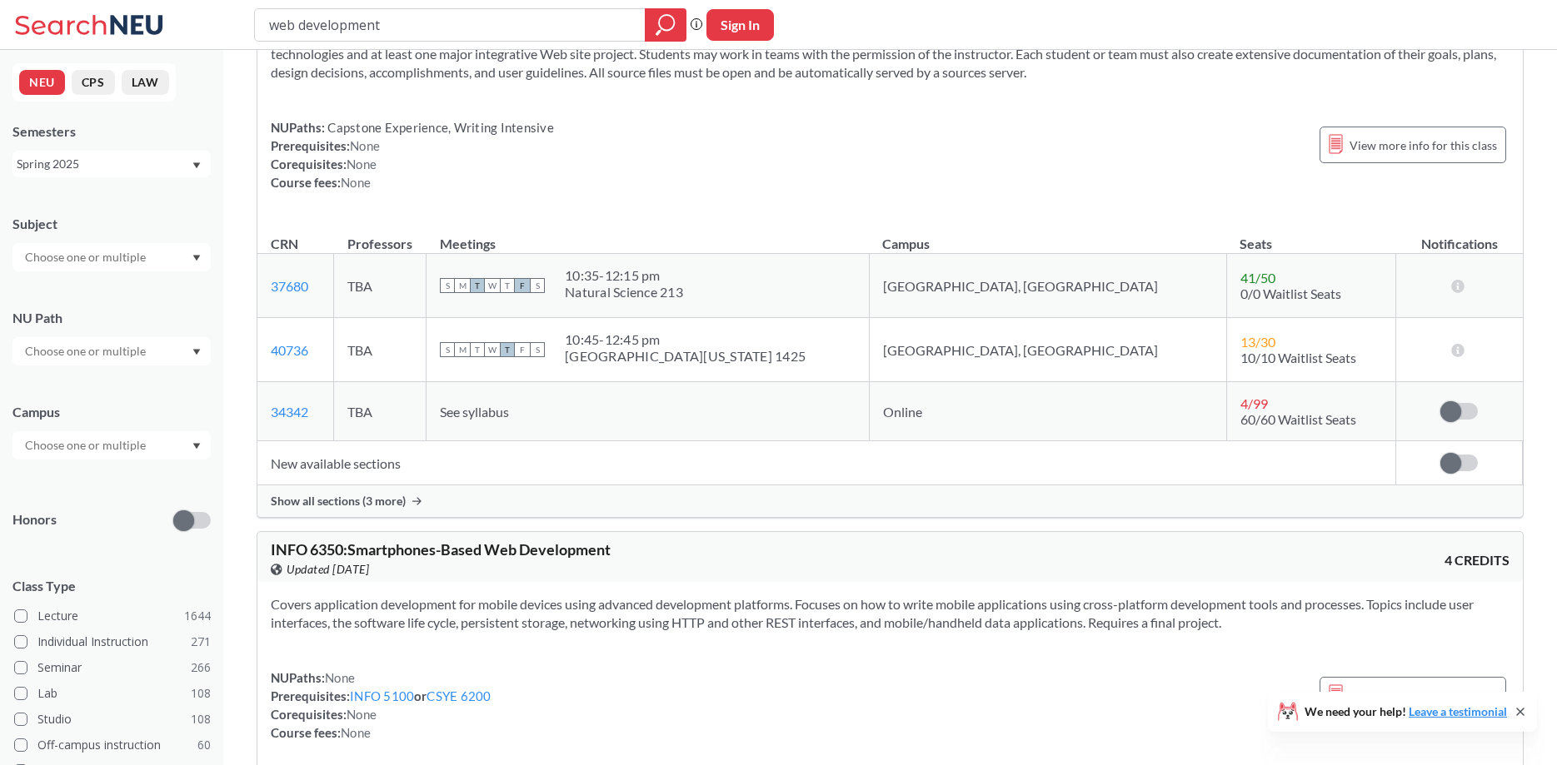
click at [400, 495] on span "Show all sections (3 more)" at bounding box center [338, 501] width 135 height 15
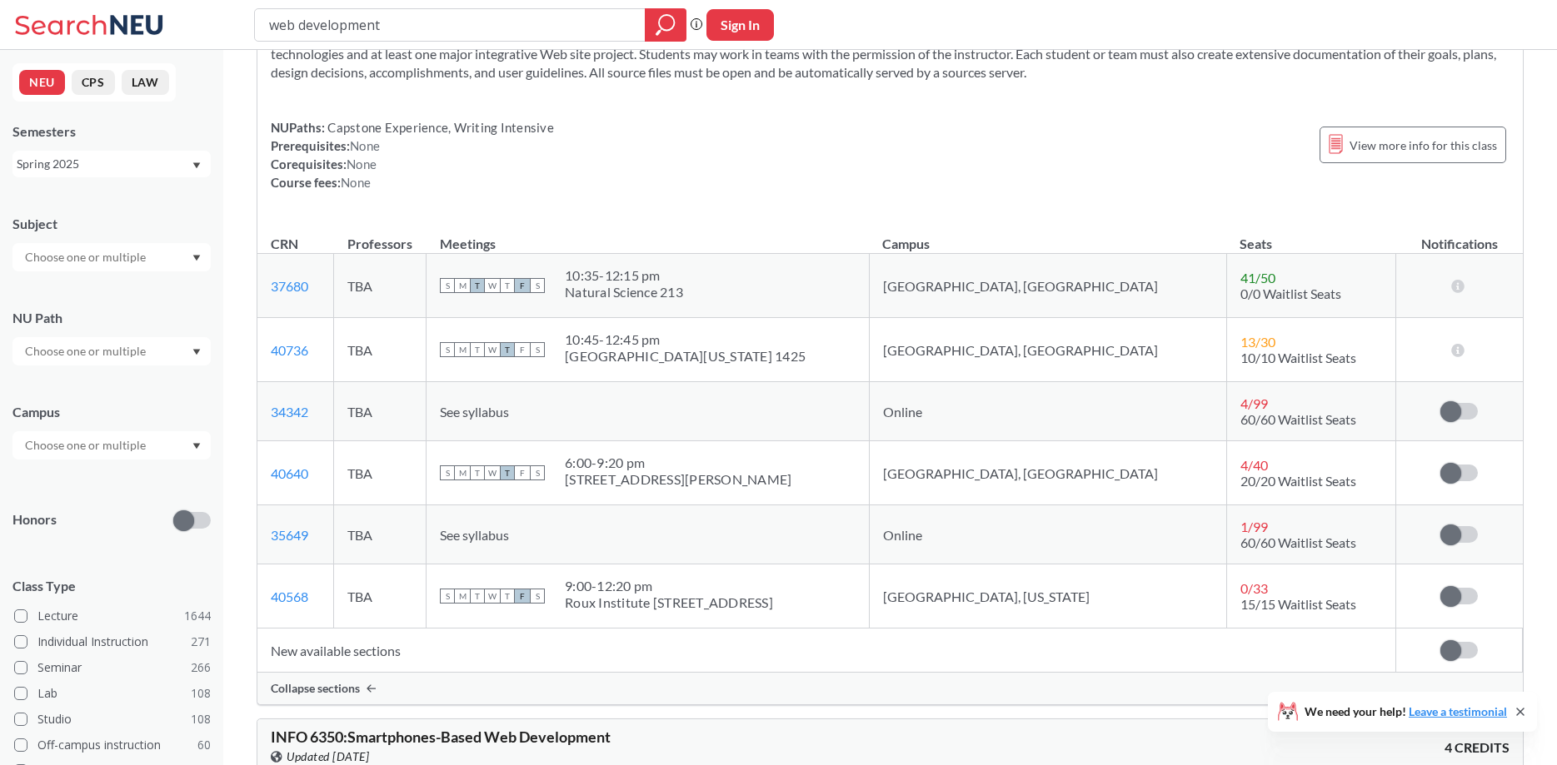
click at [188, 168] on div "Spring 2025" at bounding box center [104, 164] width 174 height 18
click at [99, 262] on div "Fall 2024" at bounding box center [116, 260] width 188 height 18
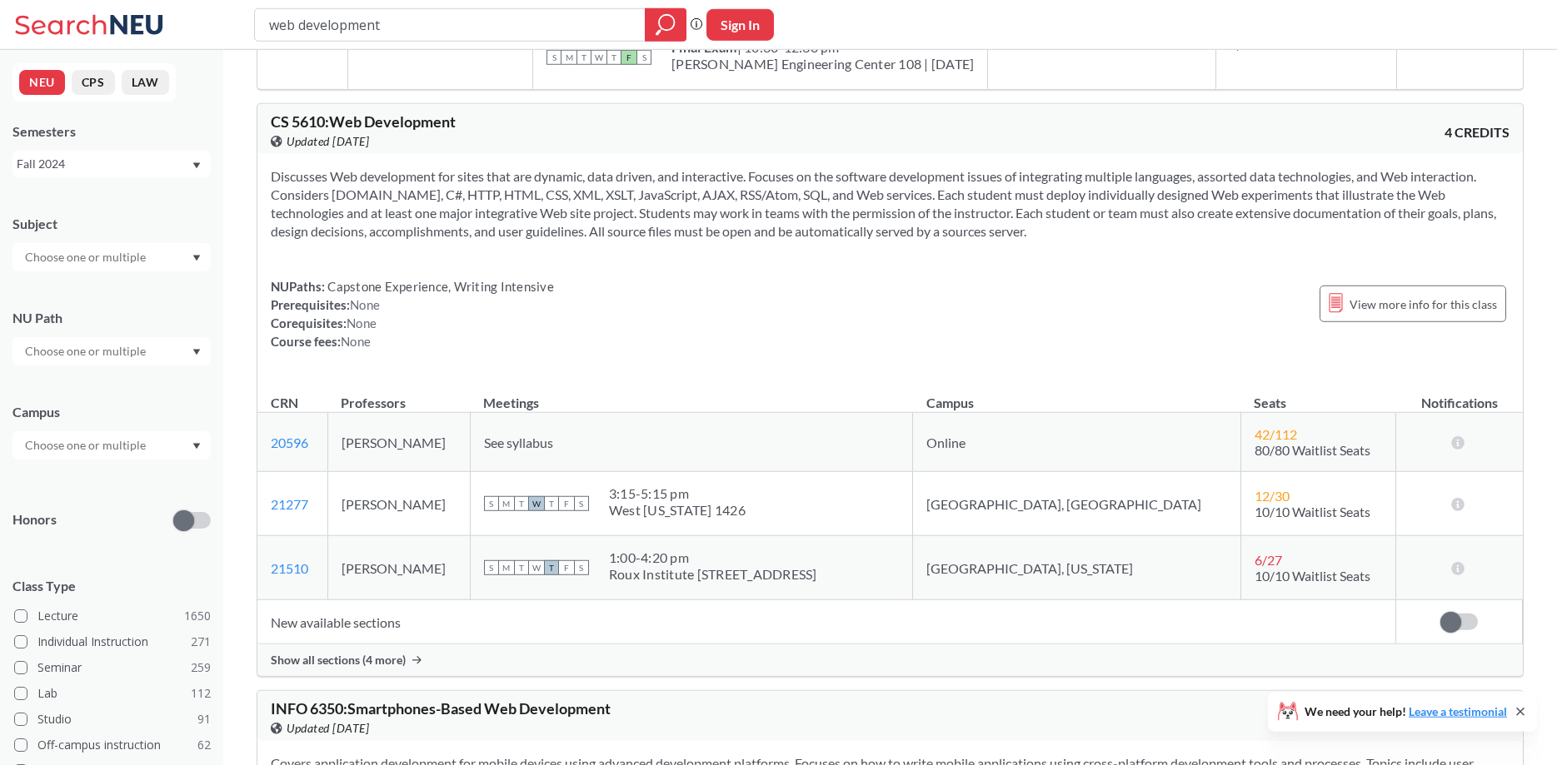
scroll to position [595, 0]
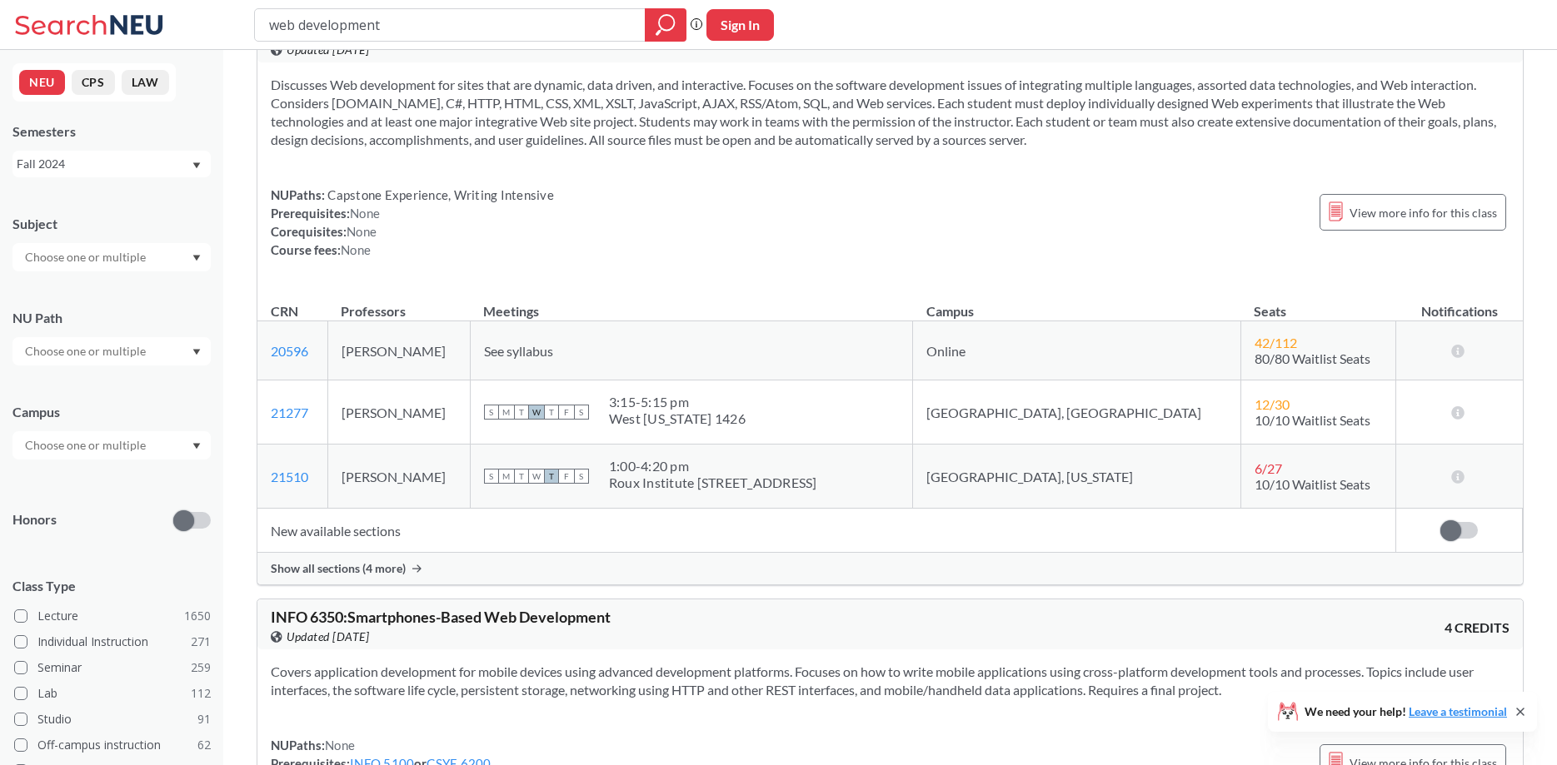
click at [408, 565] on div "Show all sections (4 more)" at bounding box center [889, 569] width 1265 height 32
